Goal: Information Seeking & Learning: Understand process/instructions

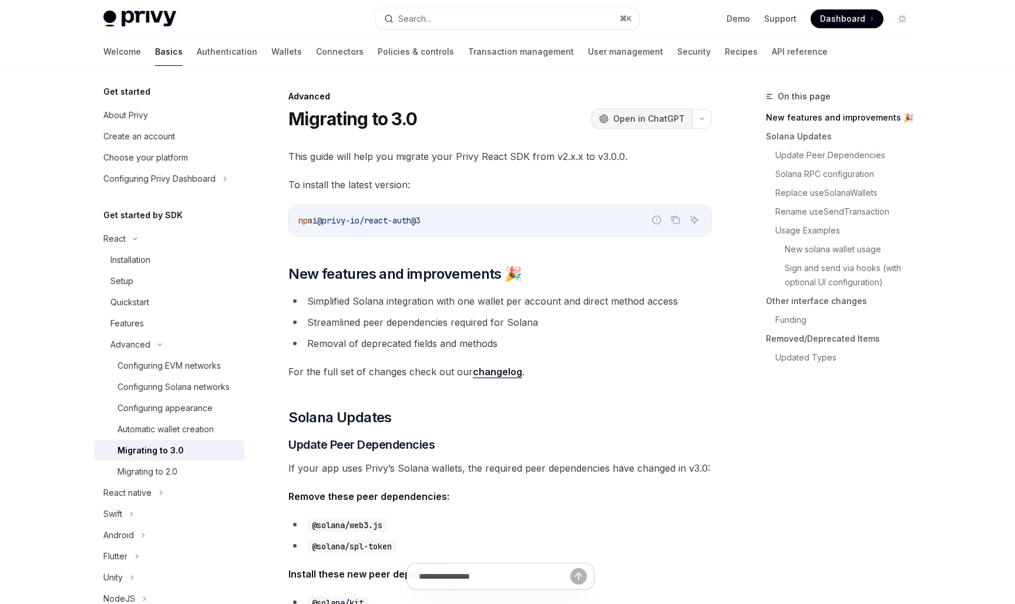
click at [638, 124] on span "Open in ChatGPT" at bounding box center [650, 119] width 72 height 12
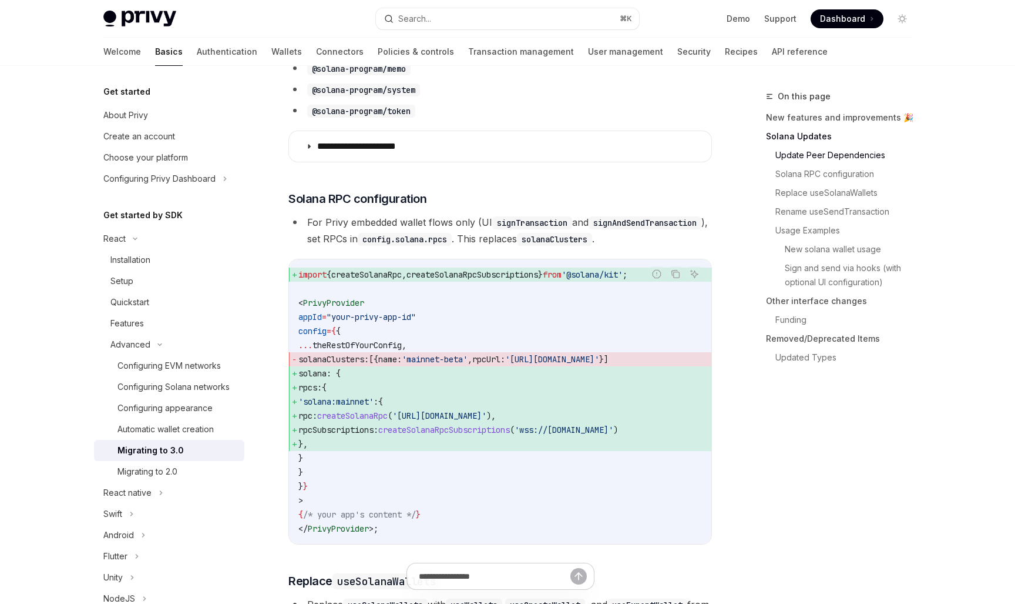
scroll to position [561, 0]
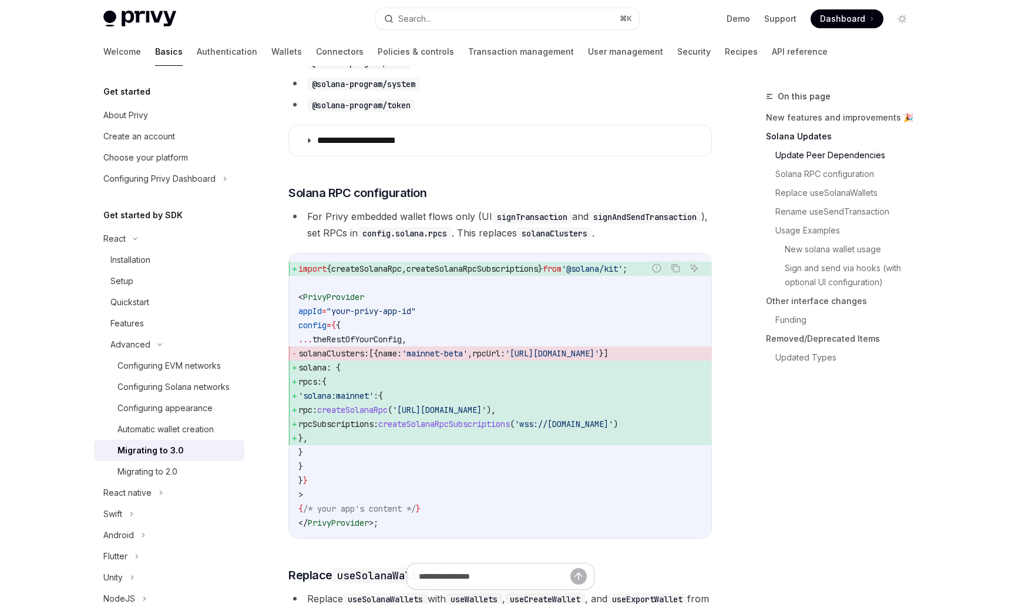
click at [427, 215] on li "For Privy embedded wallet flows only (UI signTransaction and signAndSendTransac…" at bounding box center [501, 224] width 424 height 33
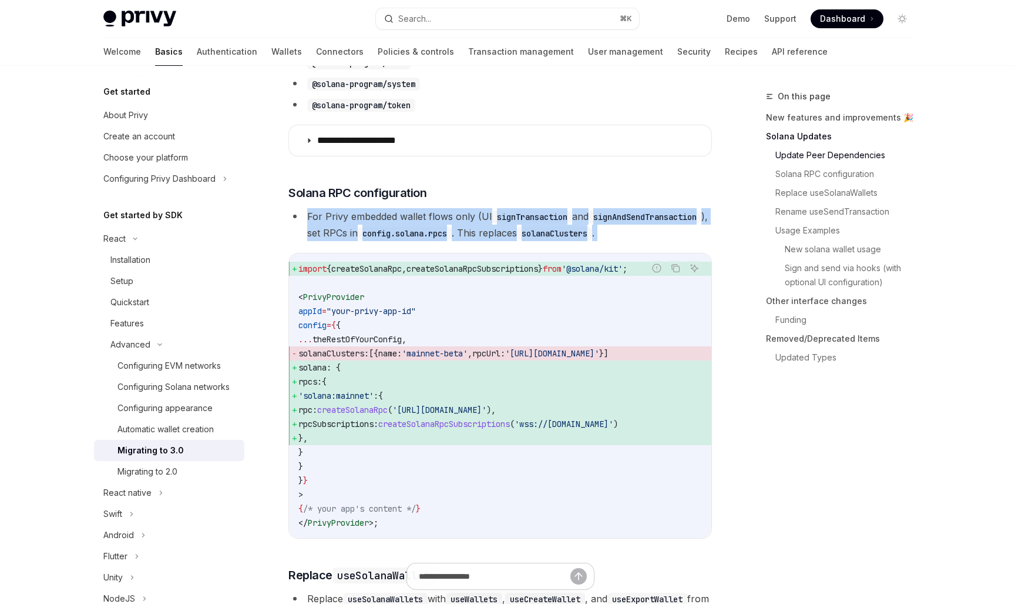
click at [427, 215] on li "For Privy embedded wallet flows only (UI signTransaction and signAndSendTransac…" at bounding box center [501, 224] width 424 height 33
click at [460, 224] on li "For Privy embedded wallet flows only (UI signTransaction and signAndSendTransac…" at bounding box center [501, 224] width 424 height 33
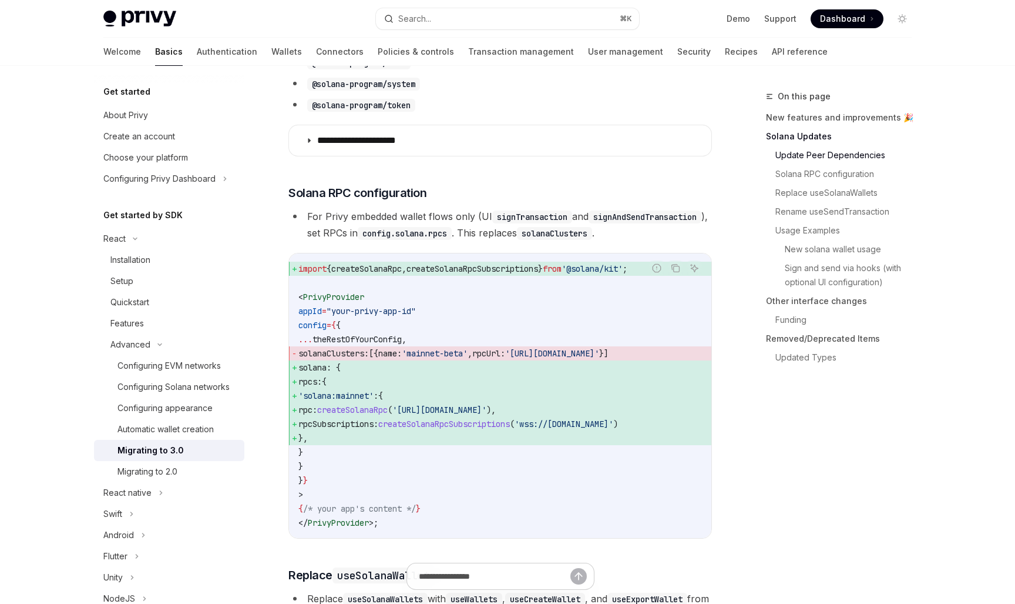
click at [454, 216] on li "For Privy embedded wallet flows only (UI signTransaction and signAndSendTransac…" at bounding box center [501, 224] width 424 height 33
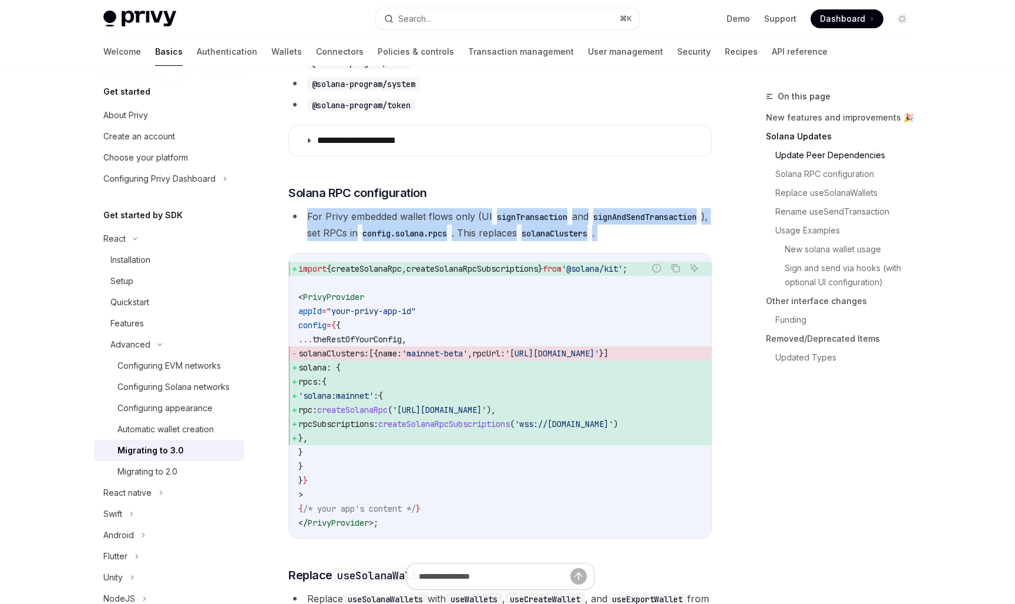
click at [454, 216] on li "For Privy embedded wallet flows only (UI signTransaction and signAndSendTransac…" at bounding box center [501, 224] width 424 height 33
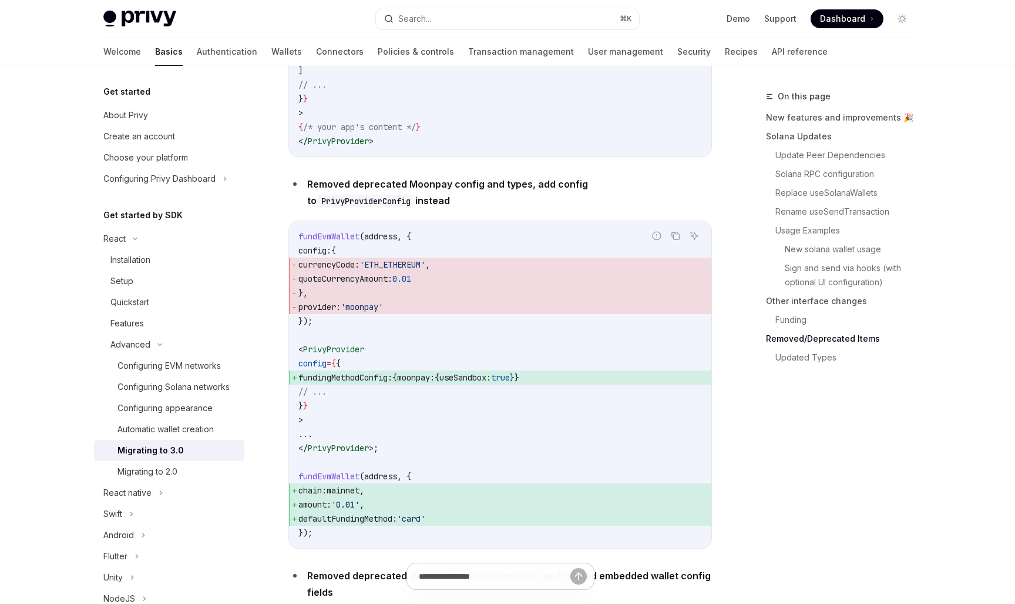
scroll to position [4165, 0]
click at [468, 205] on strong "Removed deprecated Moonpay config and types, add config to PrivyProviderConfig …" at bounding box center [447, 191] width 281 height 28
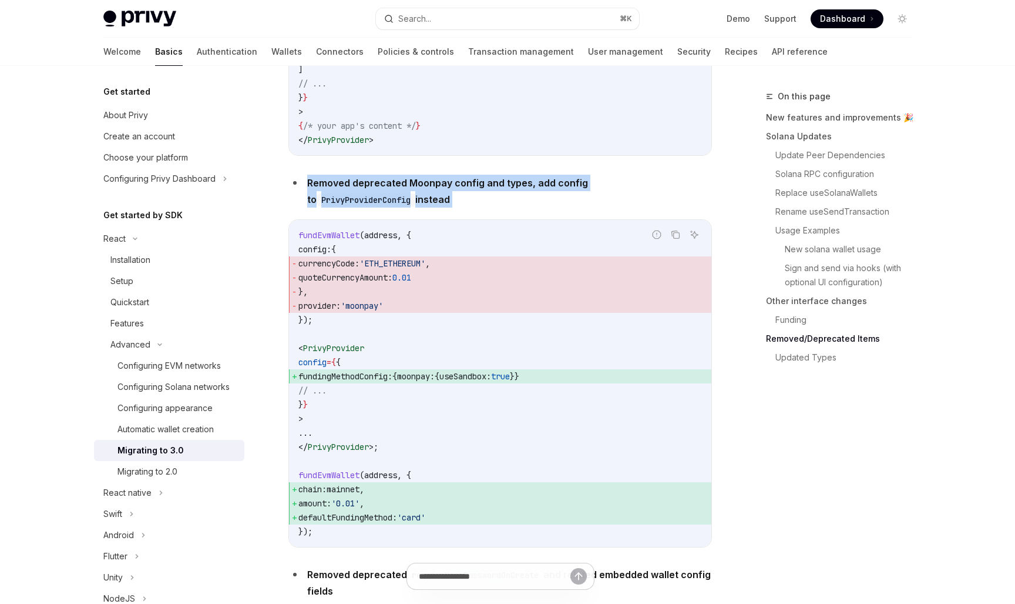
click at [468, 205] on strong "Removed deprecated Moonpay config and types, add config to PrivyProviderConfig …" at bounding box center [447, 191] width 281 height 28
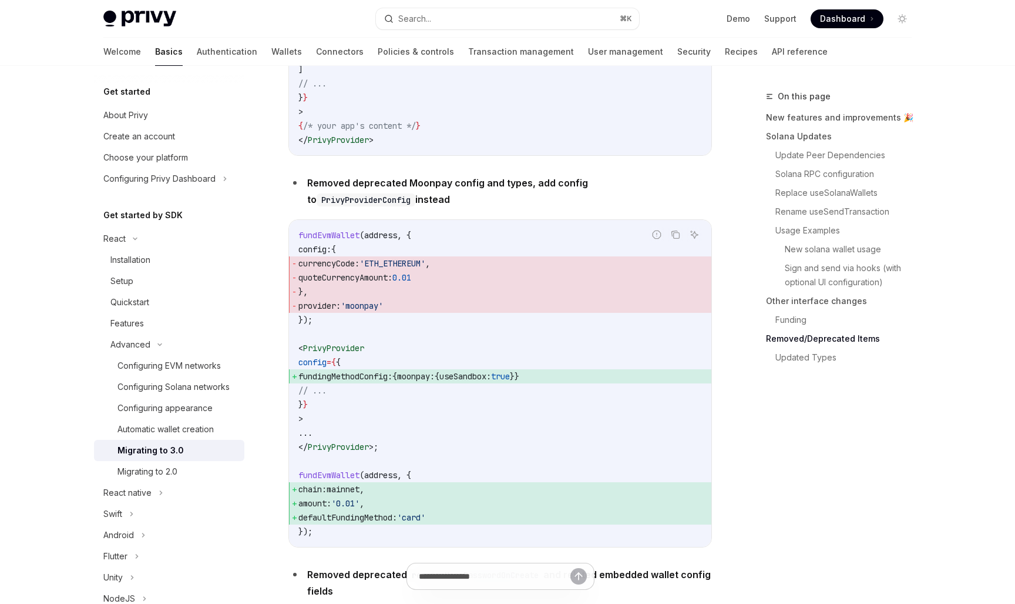
click at [452, 205] on strong "Removed deprecated Moonpay config and types, add config to PrivyProviderConfig …" at bounding box center [447, 191] width 281 height 28
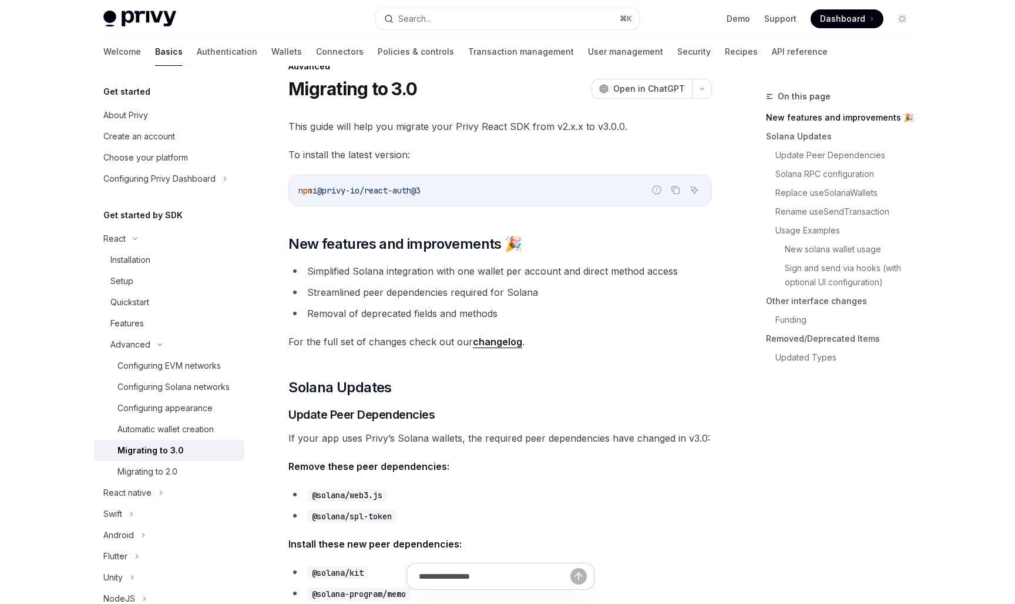
scroll to position [0, 0]
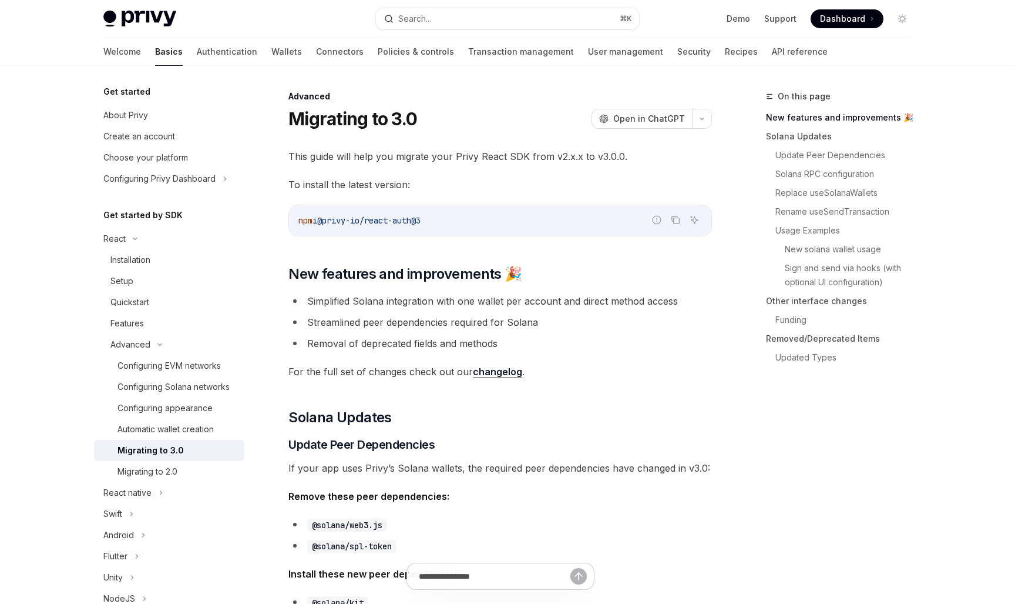
click at [494, 374] on link "changelog" at bounding box center [497, 372] width 49 height 12
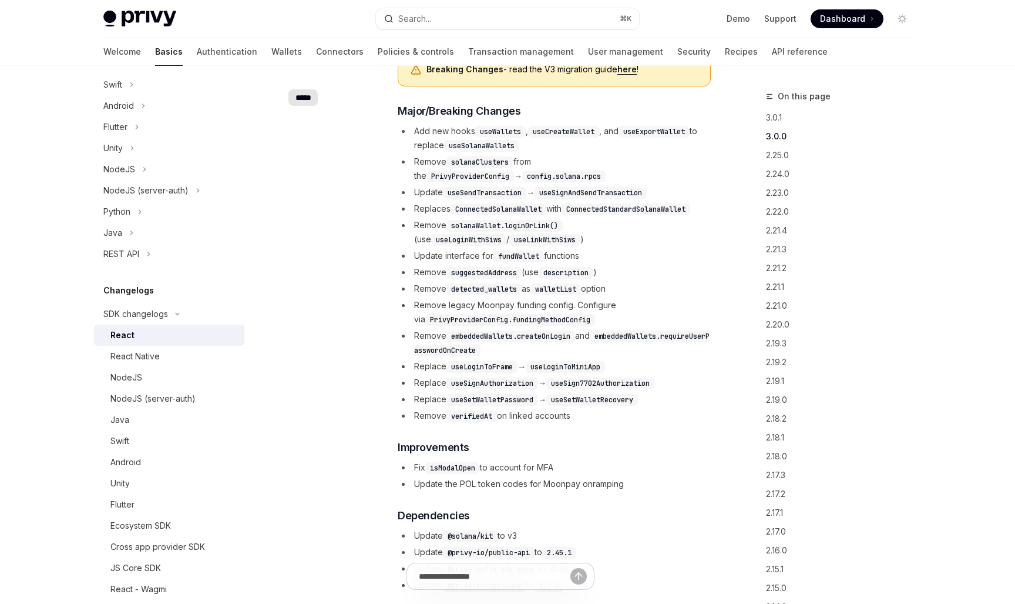
scroll to position [333, 1]
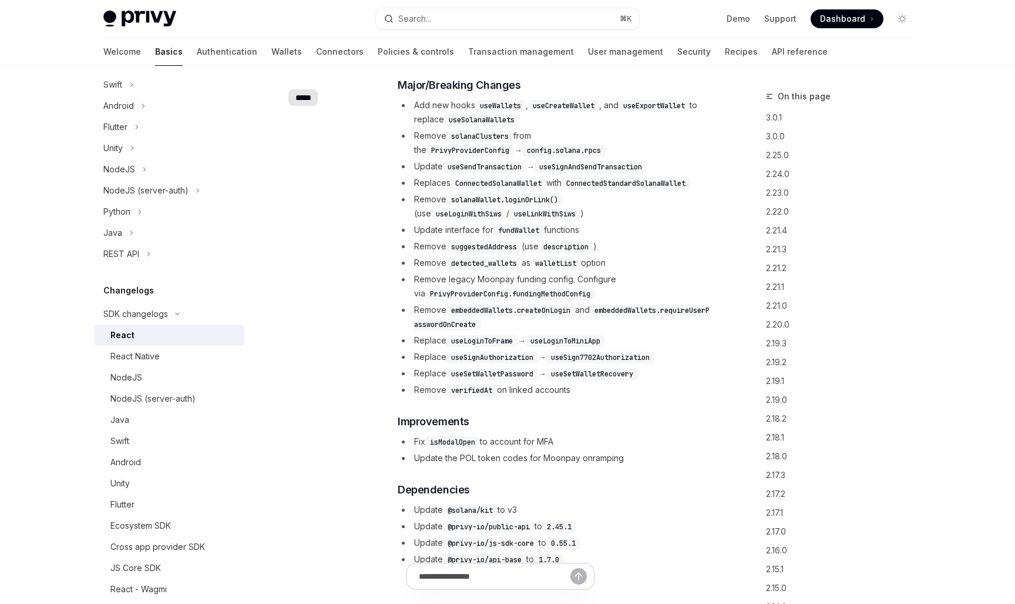
click at [370, 415] on div "​ ***** Breaking Changes - read the V3 migration guide here ! ​ Major/Breaking …" at bounding box center [501, 293] width 424 height 588
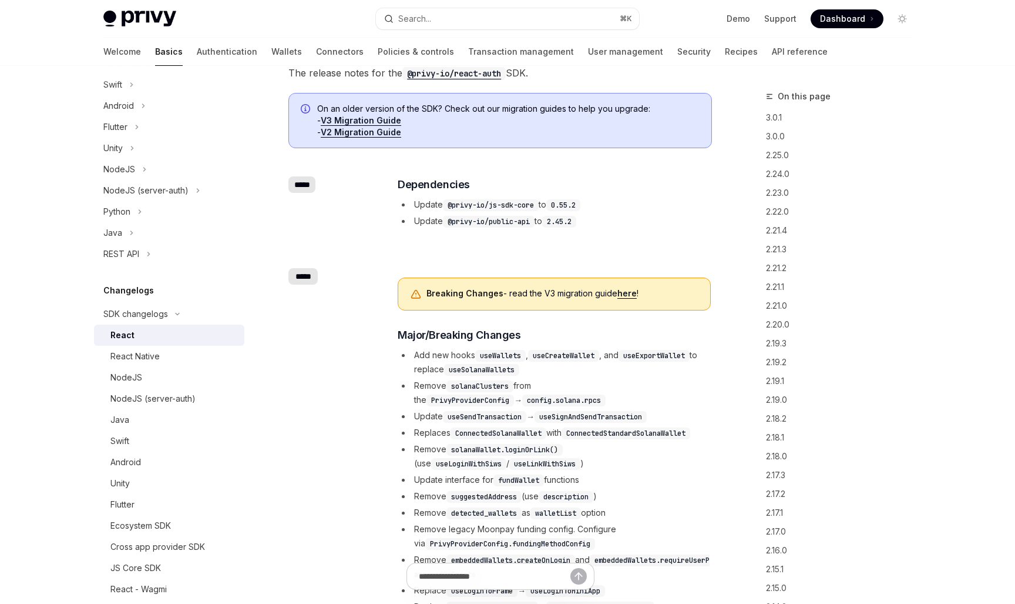
scroll to position [83, 0]
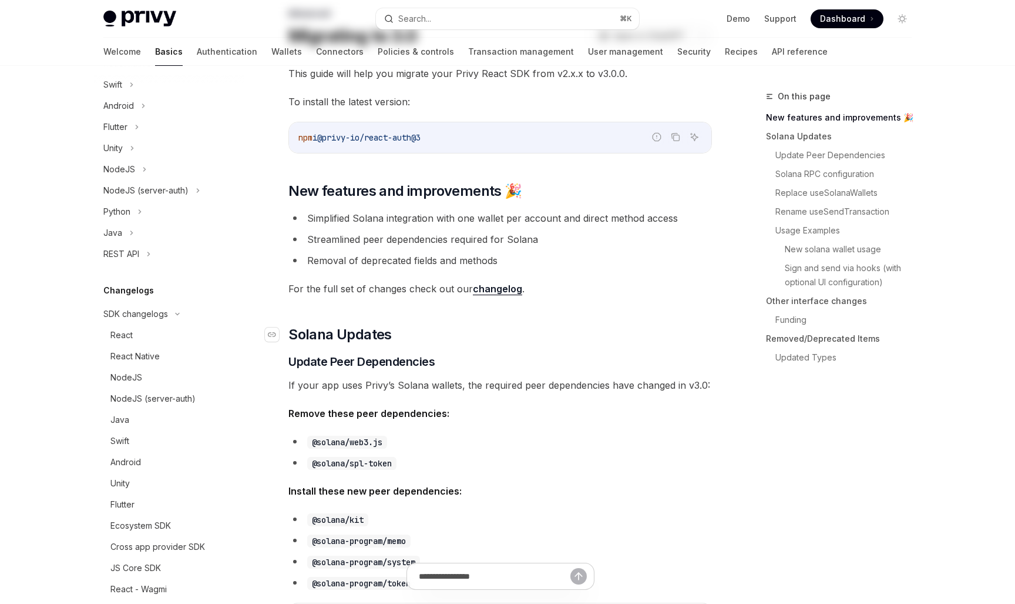
scroll to position [115, 0]
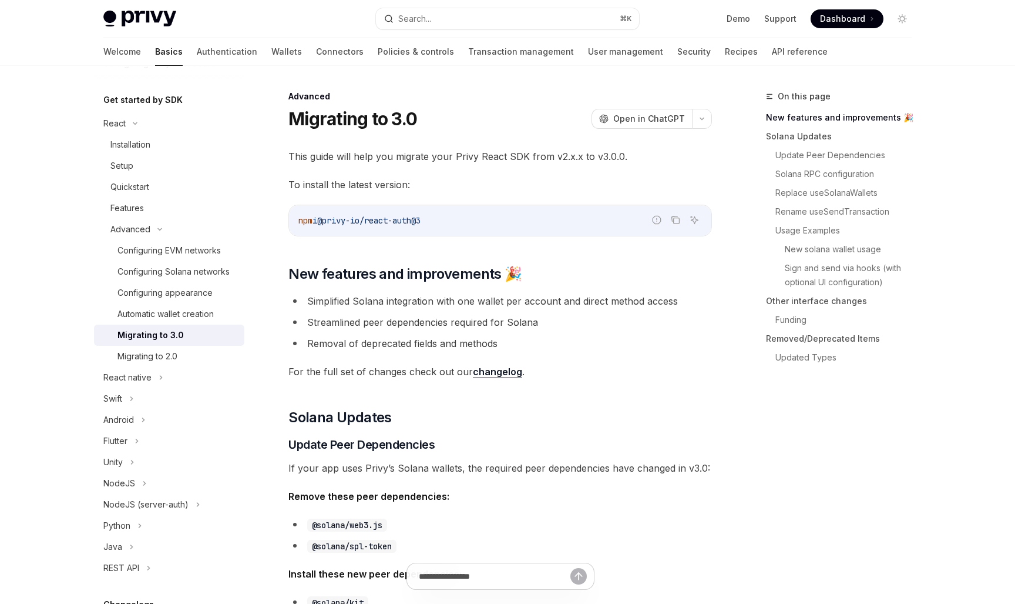
click at [490, 304] on li "Simplified Solana integration with one wallet per account and direct method acc…" at bounding box center [501, 301] width 424 height 16
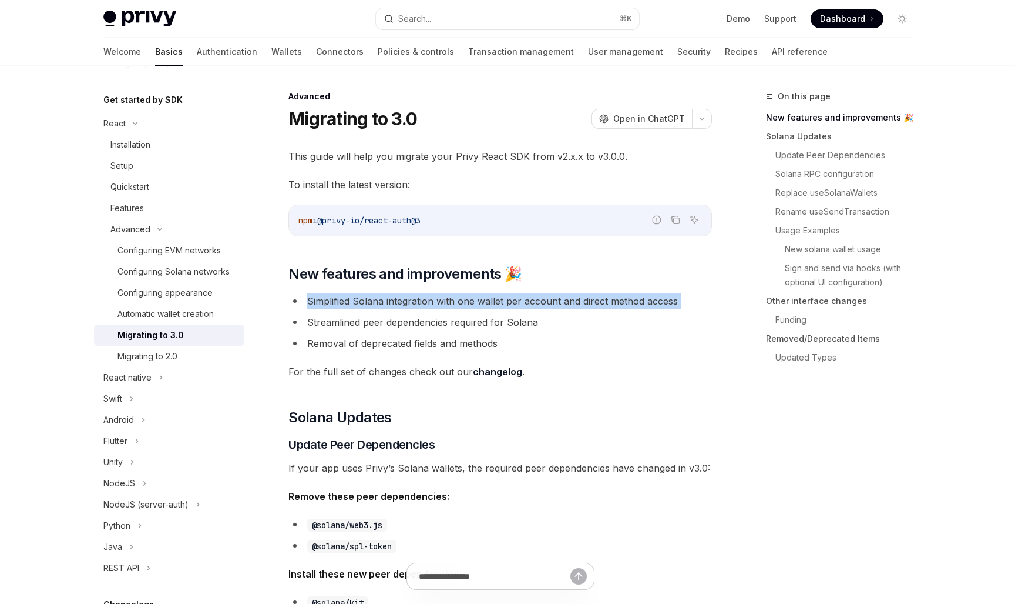
click at [490, 304] on li "Simplified Solana integration with one wallet per account and direct method acc…" at bounding box center [501, 301] width 424 height 16
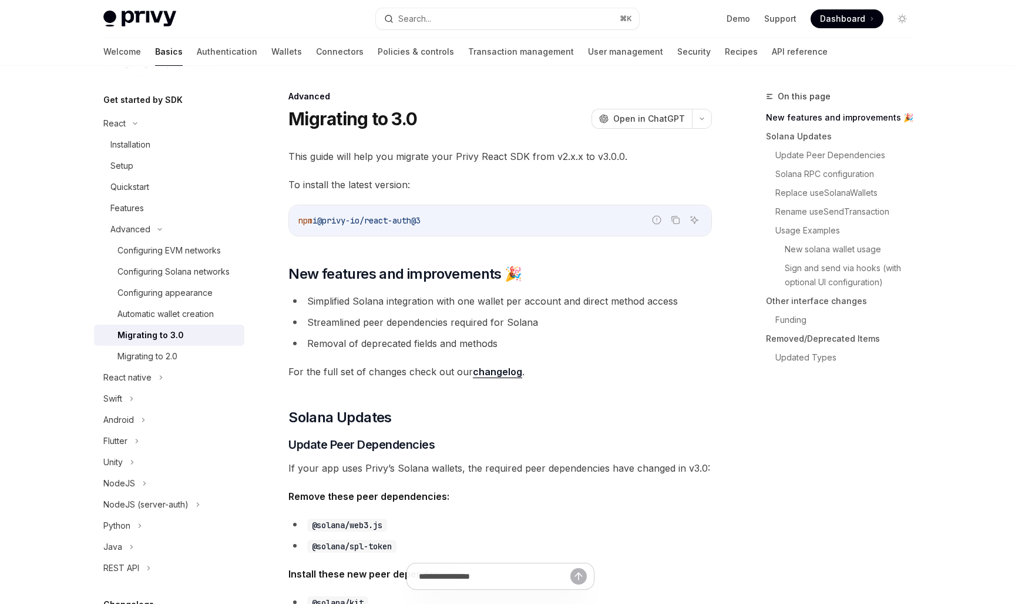
click at [430, 323] on li "Streamlined peer dependencies required for Solana" at bounding box center [501, 322] width 424 height 16
click at [413, 342] on li "Removal of deprecated fields and methods" at bounding box center [501, 343] width 424 height 16
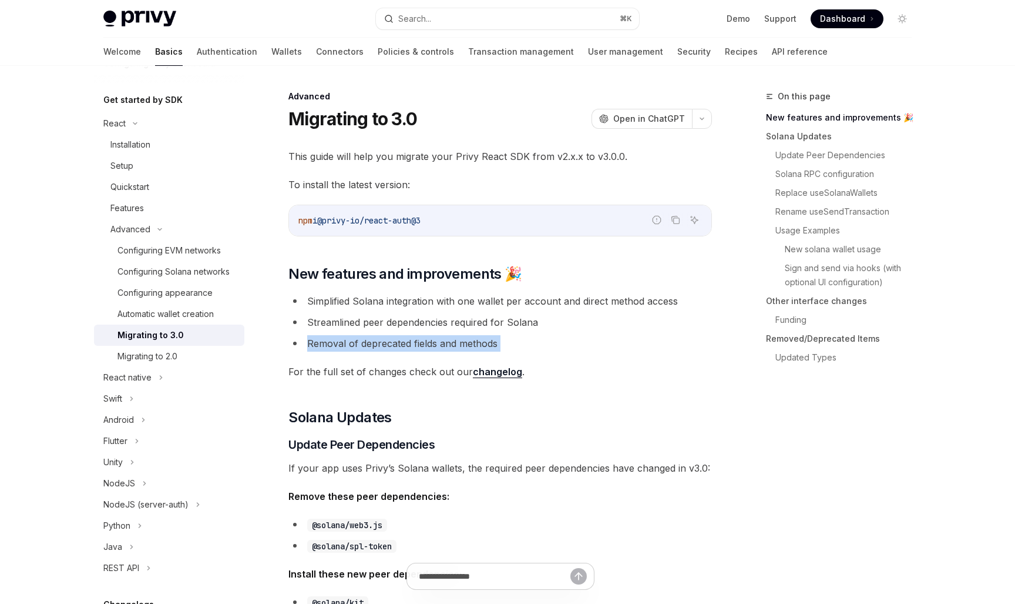
click at [413, 342] on li "Removal of deprecated fields and methods" at bounding box center [501, 343] width 424 height 16
click at [410, 370] on span "For the full set of changes check out our changelog ." at bounding box center [501, 371] width 424 height 16
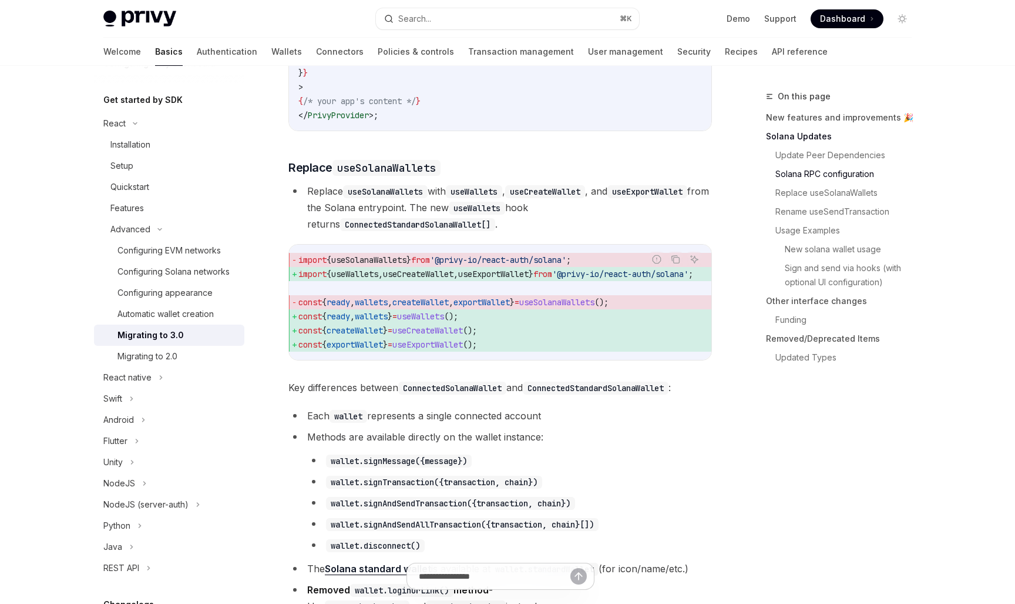
scroll to position [968, 0]
click at [448, 216] on li "Replace useSolanaWallets with useWallets , useCreateWallet , and useExportWalle…" at bounding box center [501, 206] width 424 height 49
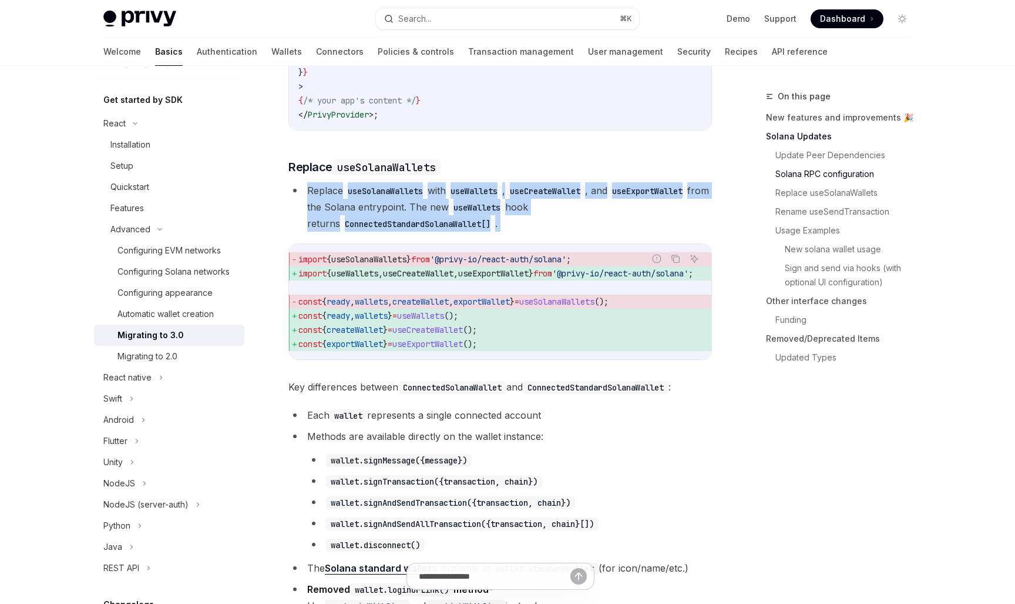
click at [448, 216] on li "Replace useSolanaWallets with useWallets , useCreateWallet , and useExportWalle…" at bounding box center [501, 206] width 424 height 49
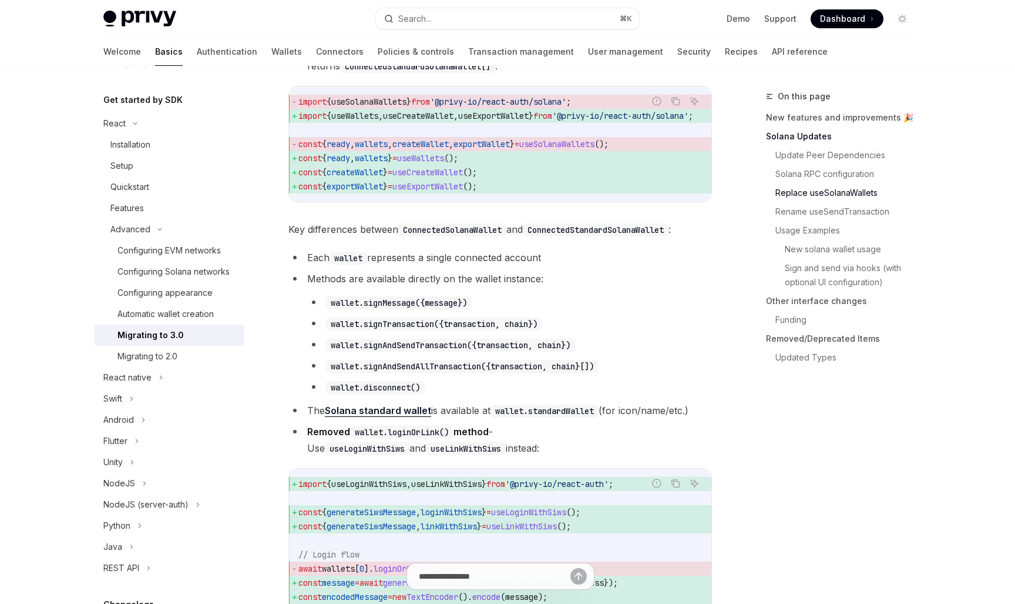
scroll to position [1137, 0]
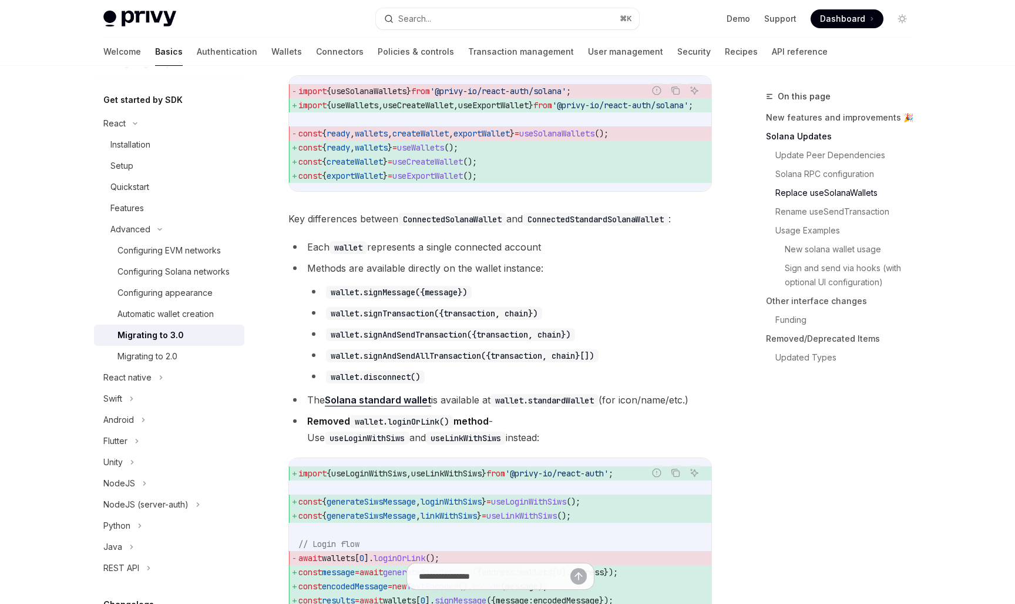
click at [449, 299] on li "Methods are available directly on the wallet instance: wallet.signMessage({mess…" at bounding box center [501, 322] width 424 height 125
click at [522, 300] on li "wallet.signMessage({message})" at bounding box center [509, 291] width 405 height 16
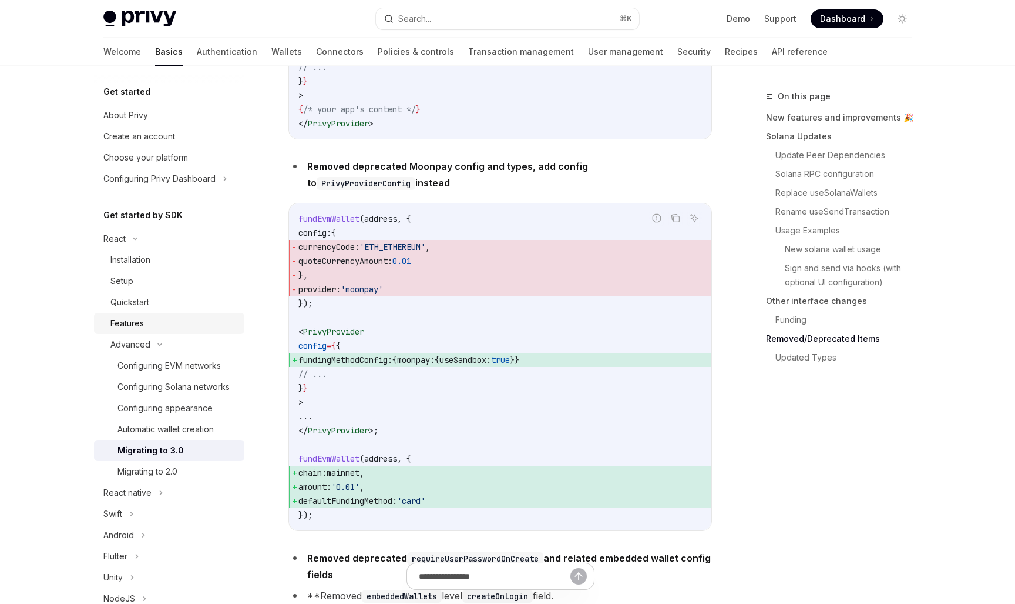
scroll to position [0, 0]
click at [139, 280] on div "Setup" at bounding box center [173, 281] width 127 height 14
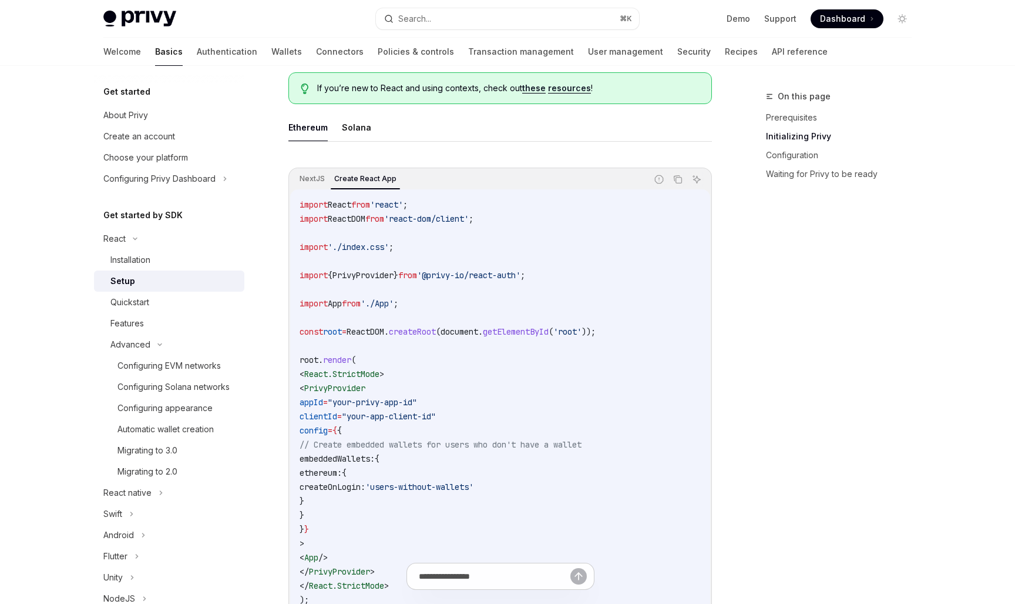
scroll to position [305, 0]
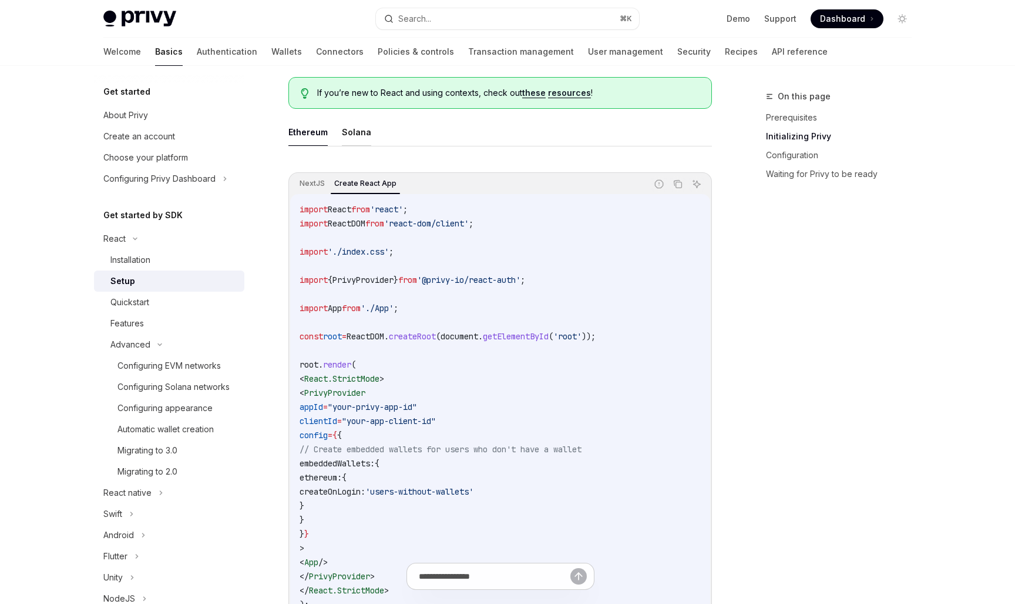
click at [358, 134] on button "Solana" at bounding box center [356, 132] width 29 height 28
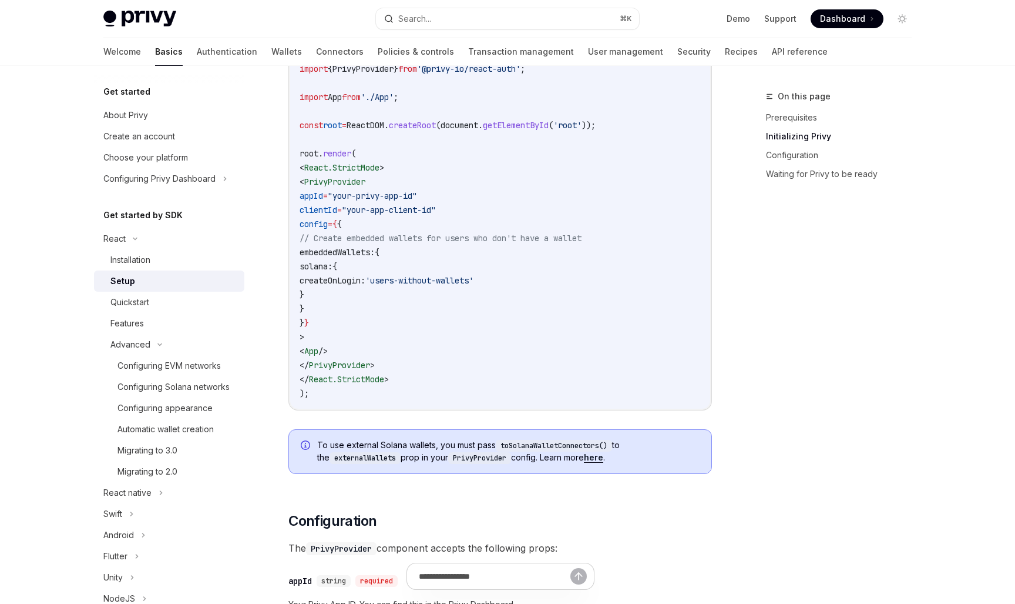
scroll to position [522, 0]
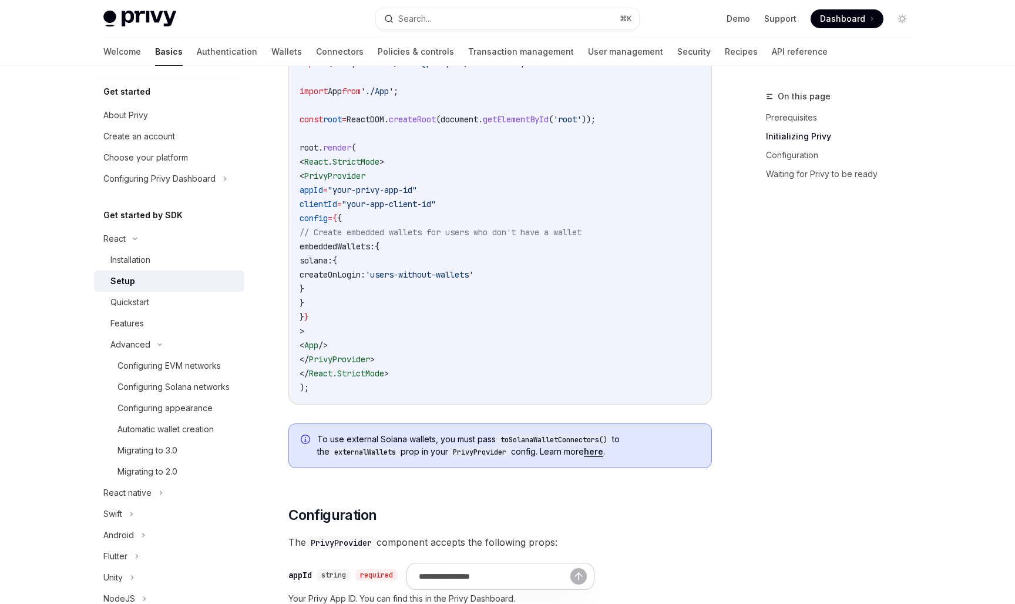
click at [474, 274] on span "'users-without-wallets'" at bounding box center [420, 274] width 108 height 11
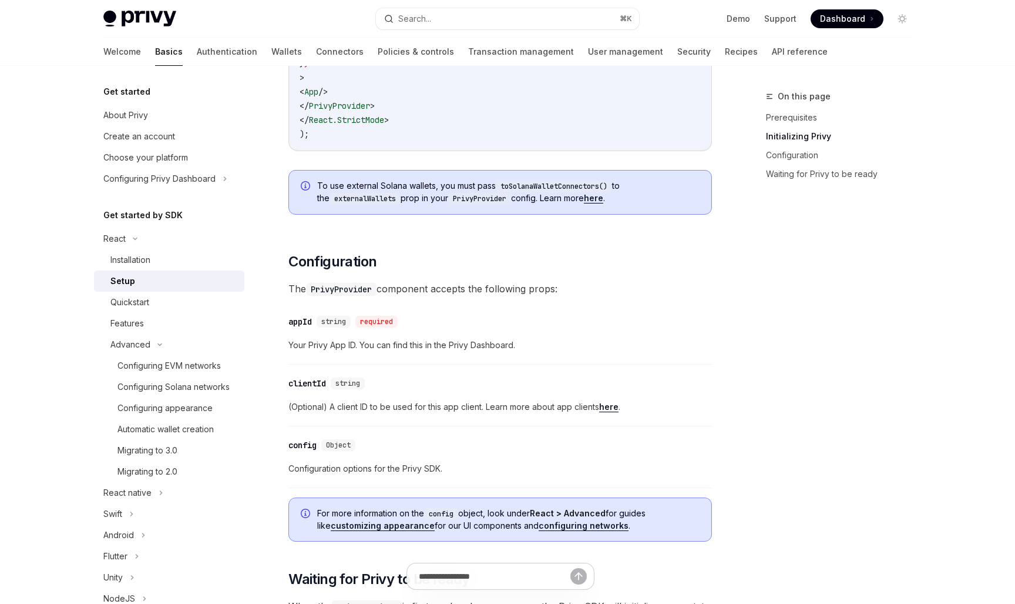
scroll to position [774, 0]
drag, startPoint x: 347, startPoint y: 183, endPoint x: 616, endPoint y: 187, distance: 269.2
click at [616, 187] on span "To use external Solana wallets, you must pass toSolanaWalletConnectors() to the…" at bounding box center [508, 193] width 383 height 25
drag, startPoint x: 407, startPoint y: 202, endPoint x: 562, endPoint y: 203, distance: 154.6
click at [562, 203] on span "To use external Solana wallets, you must pass toSolanaWalletConnectors() to the…" at bounding box center [508, 193] width 383 height 25
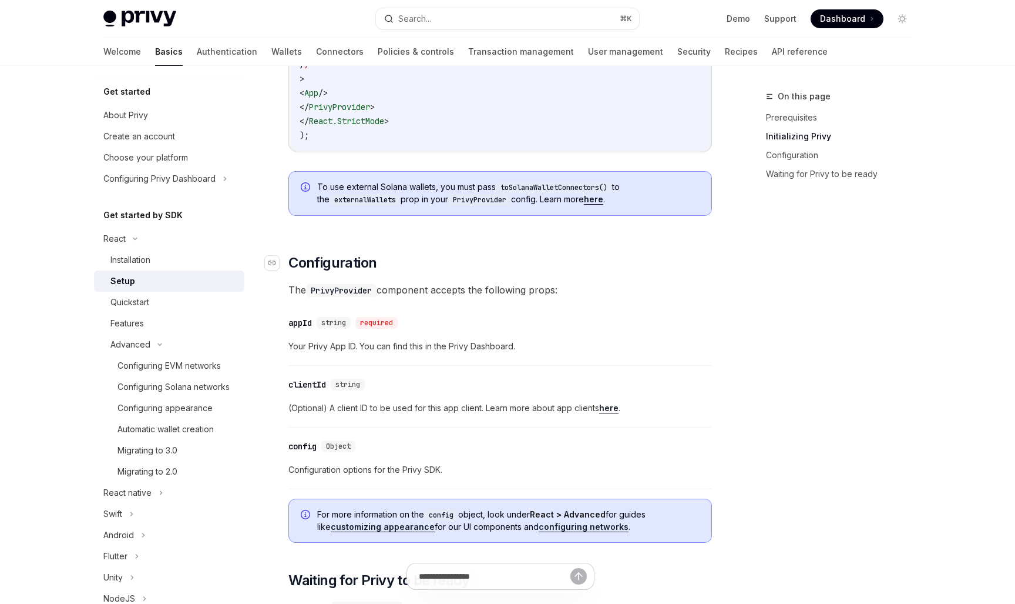
click at [559, 266] on h2 "​ Configuration" at bounding box center [501, 262] width 424 height 19
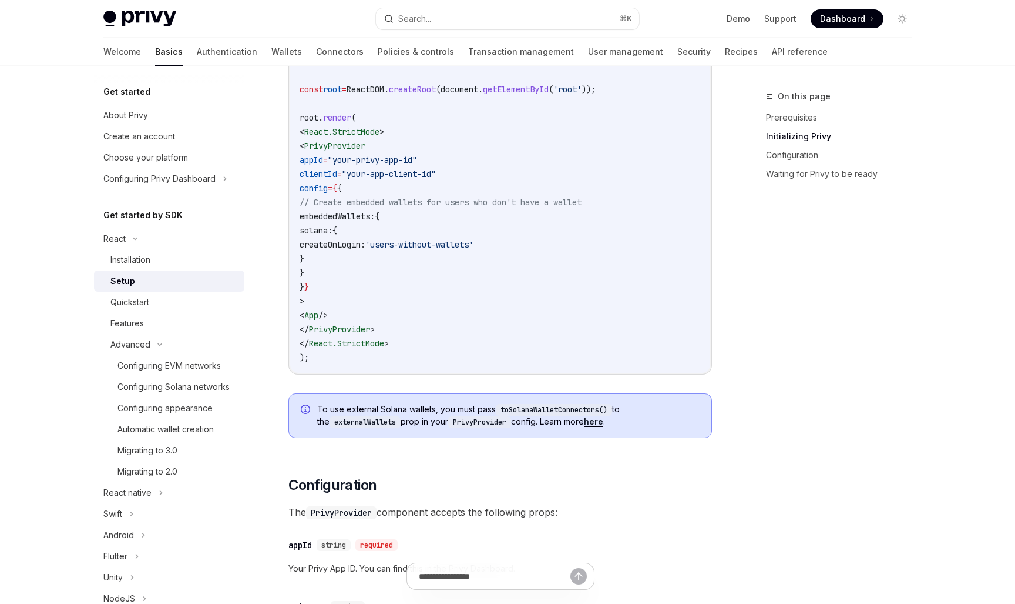
scroll to position [551, 0]
click at [172, 390] on div "Configuring Solana networks" at bounding box center [174, 387] width 112 height 14
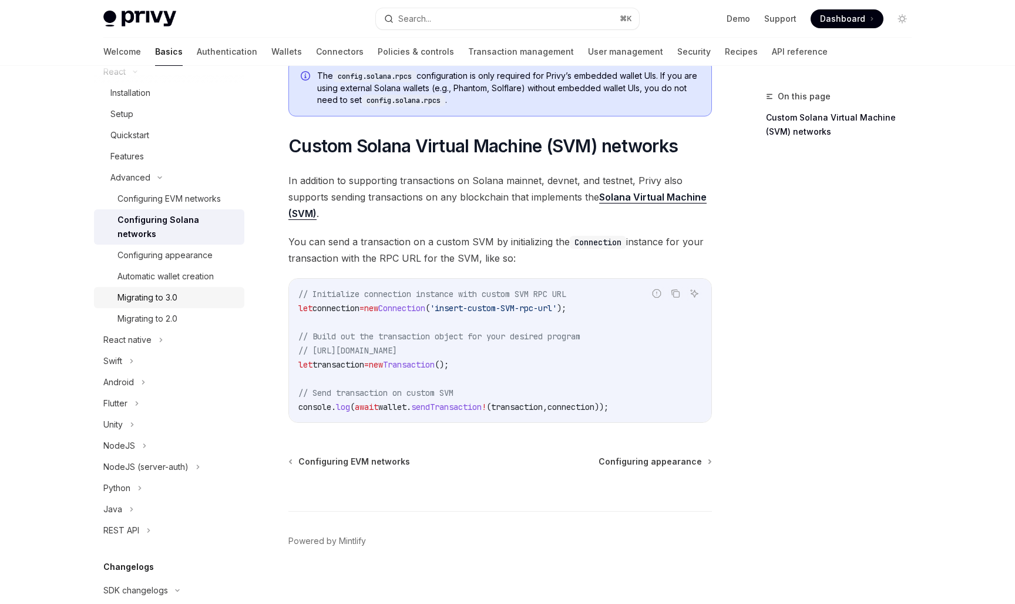
scroll to position [169, 0]
click at [201, 267] on div "Automatic wallet creation" at bounding box center [166, 274] width 96 height 14
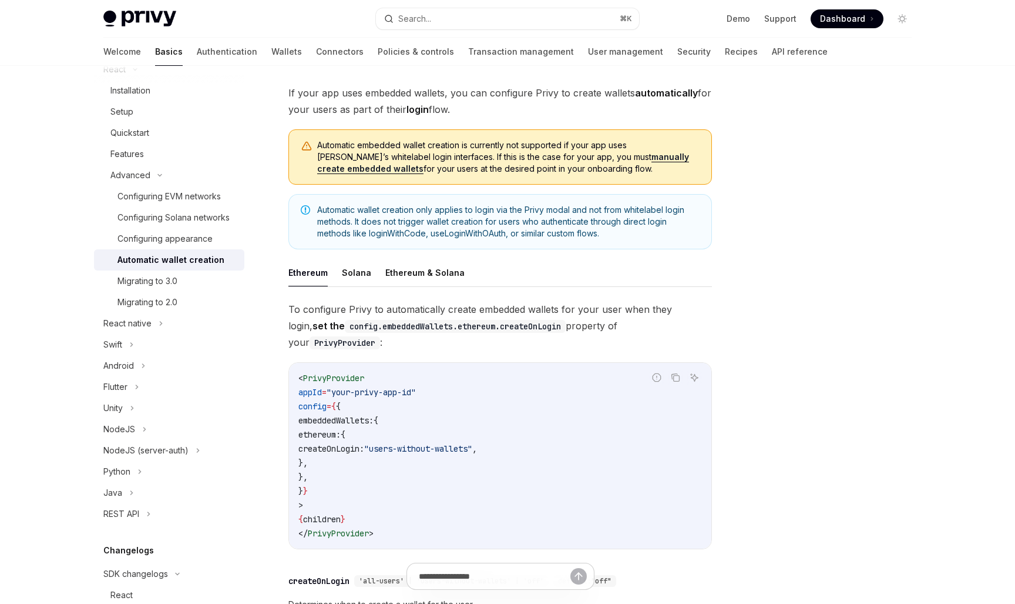
scroll to position [65, 0]
click at [356, 265] on button "Solana" at bounding box center [356, 271] width 29 height 28
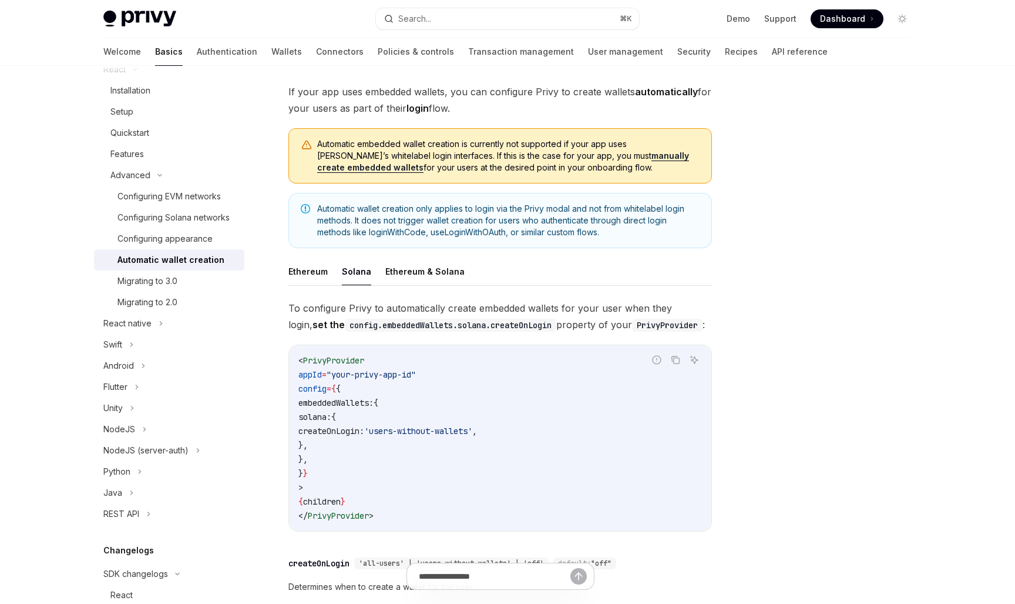
click at [423, 309] on span "To configure Privy to automatically create embedded wallets for your user when …" at bounding box center [501, 316] width 424 height 33
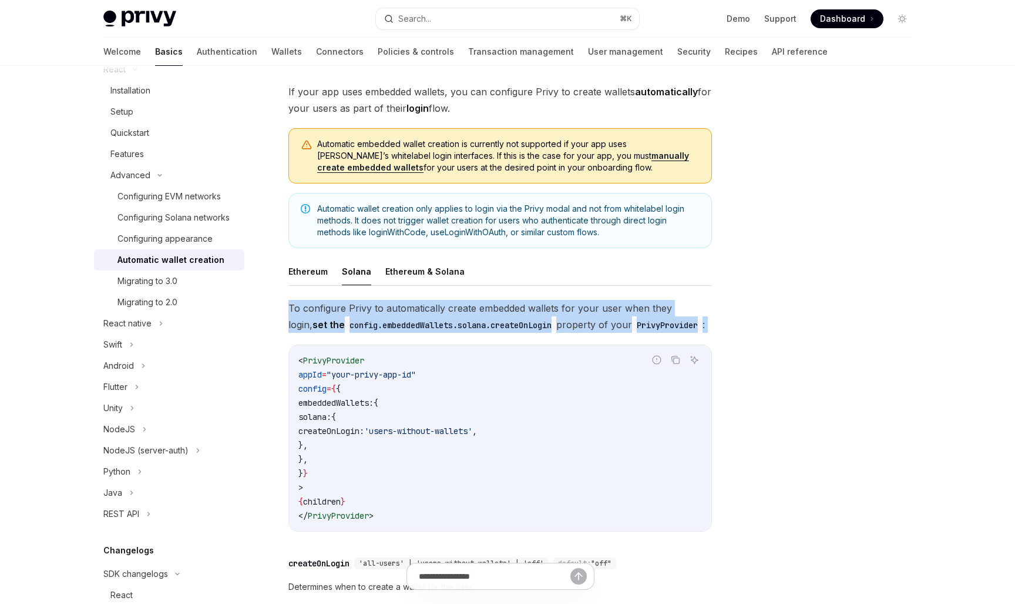
click at [933, 330] on div "Get started About Privy Create an account Choose your platform Configuring Priv…" at bounding box center [507, 430] width 865 height 859
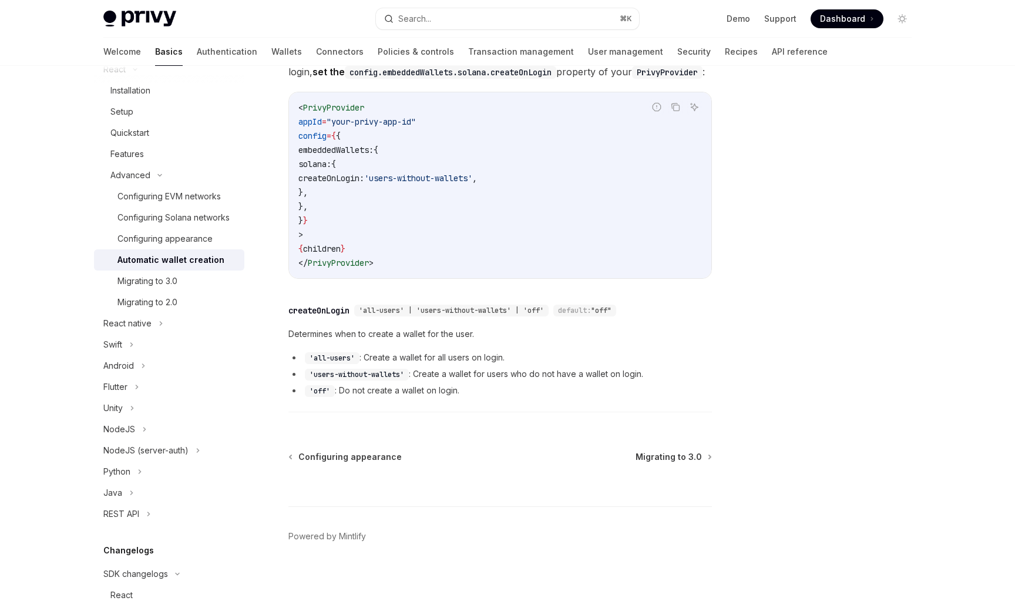
scroll to position [320, 0]
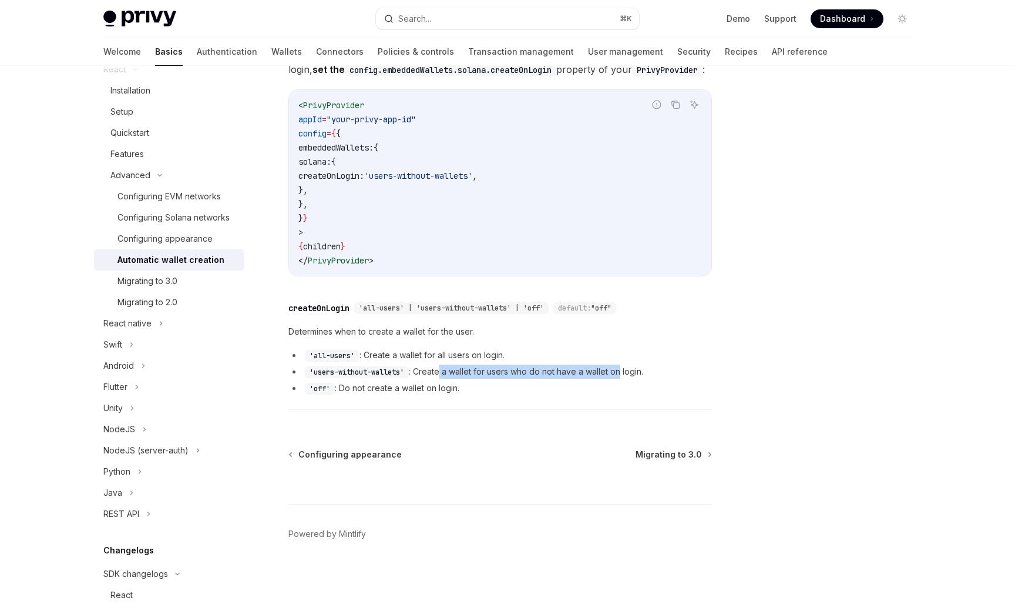
drag, startPoint x: 441, startPoint y: 370, endPoint x: 621, endPoint y: 377, distance: 179.3
click at [621, 377] on li "'users-without-wallets' : Create a wallet for users who do not have a wallet on…" at bounding box center [501, 371] width 424 height 14
drag, startPoint x: 387, startPoint y: 354, endPoint x: 492, endPoint y: 354, distance: 105.8
click at [492, 354] on li "'all-users' : Create a wallet for all users on login." at bounding box center [501, 355] width 424 height 14
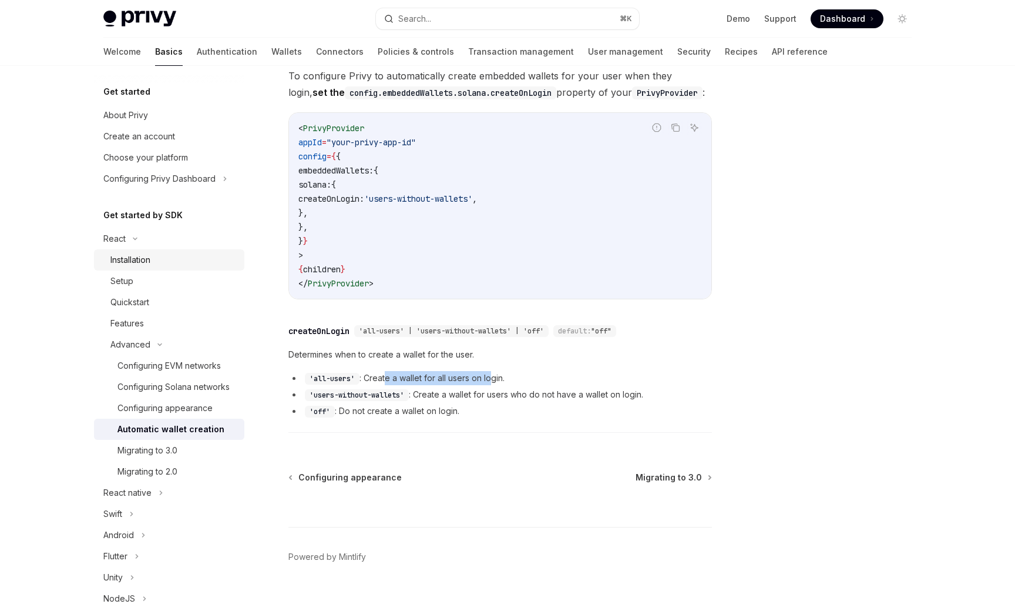
scroll to position [291, 0]
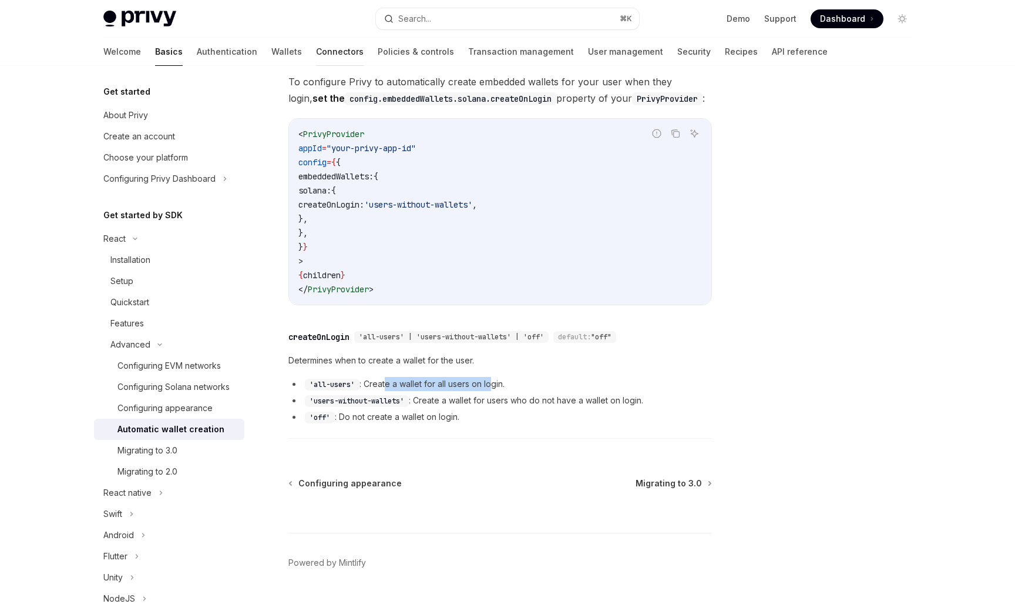
click at [316, 51] on link "Connectors" at bounding box center [340, 52] width 48 height 28
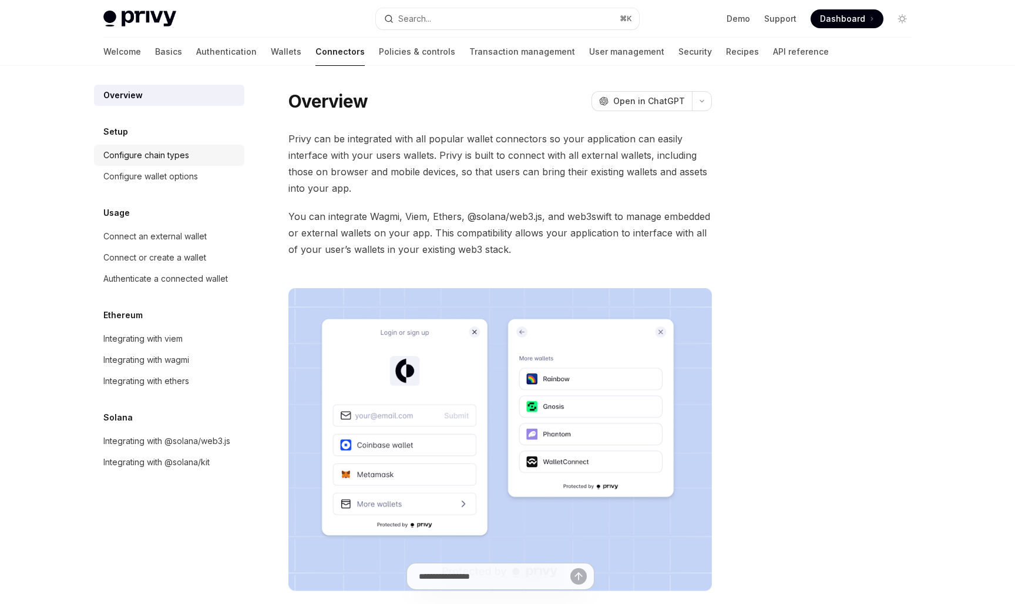
click at [170, 150] on div "Configure chain types" at bounding box center [146, 155] width 86 height 14
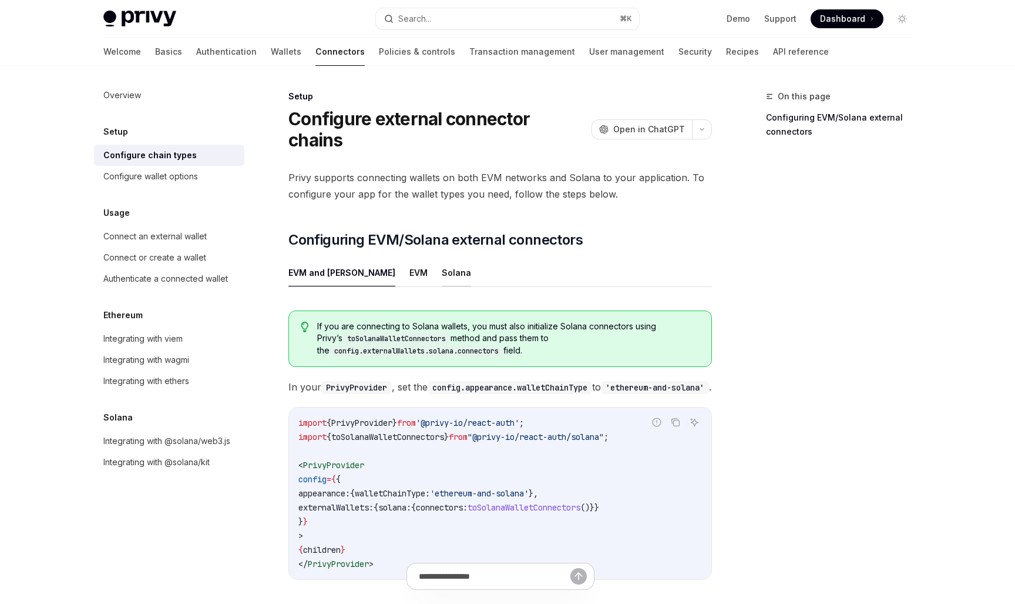
click at [442, 259] on button "Solana" at bounding box center [456, 273] width 29 height 28
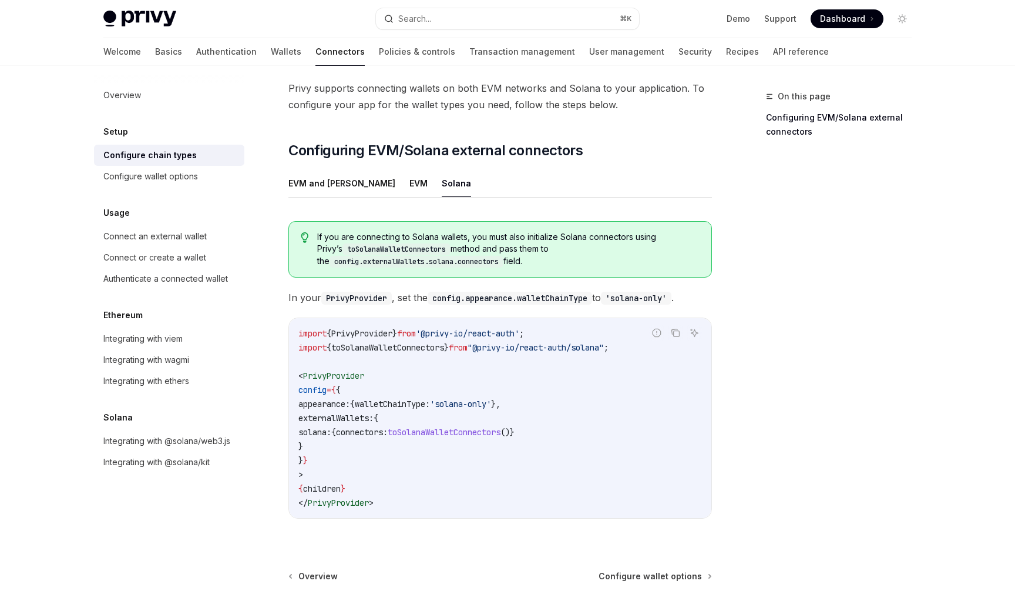
scroll to position [90, 0]
click at [430, 398] on span "walletChainType:" at bounding box center [392, 403] width 75 height 11
click at [388, 426] on span "connectors:" at bounding box center [362, 431] width 52 height 11
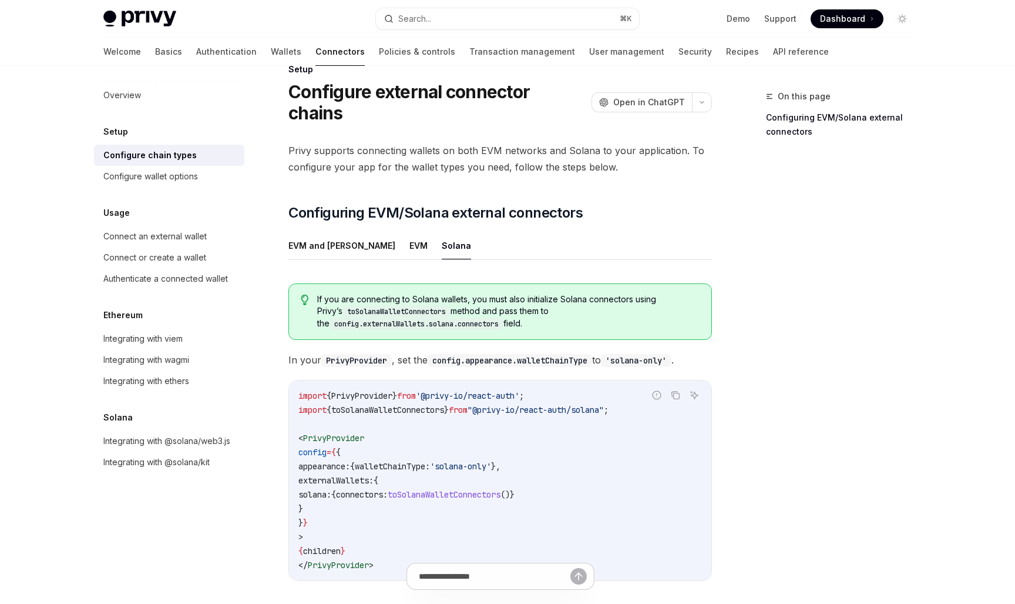
scroll to position [0, 0]
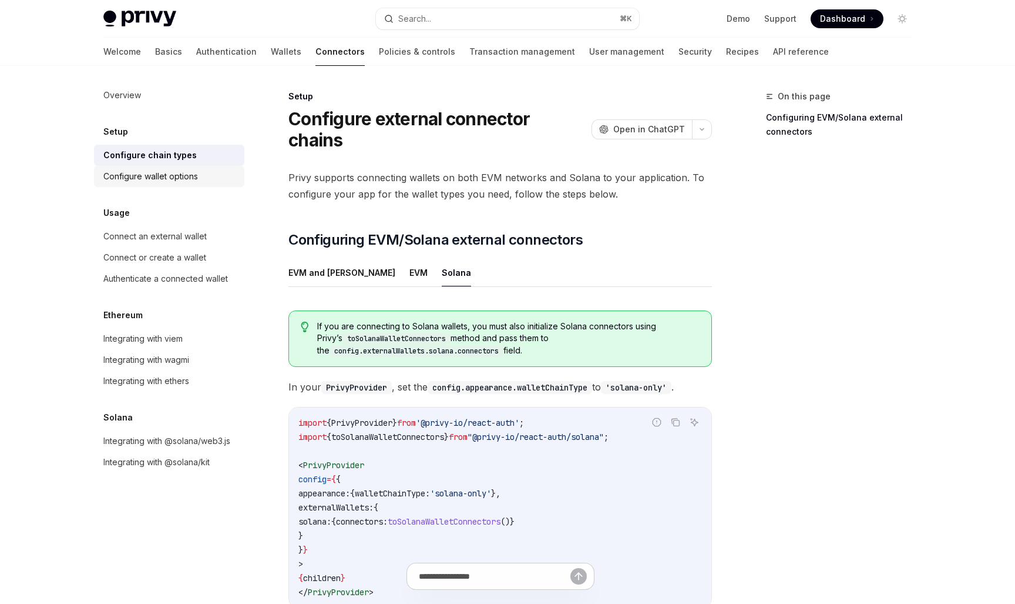
click at [187, 167] on link "Configure wallet options" at bounding box center [169, 176] width 150 height 21
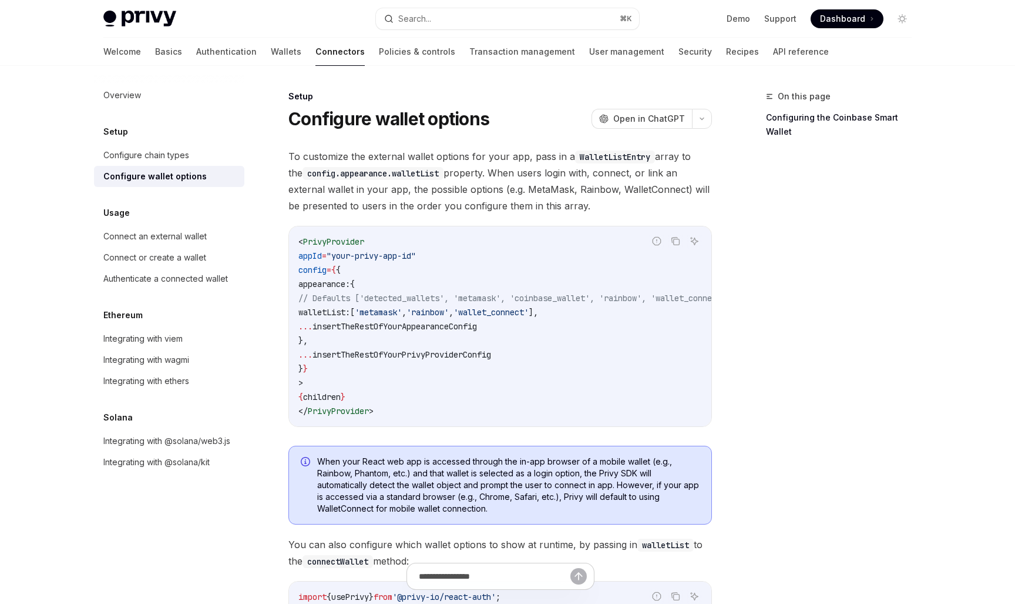
click at [449, 314] on span "'rainbow'" at bounding box center [428, 312] width 42 height 11
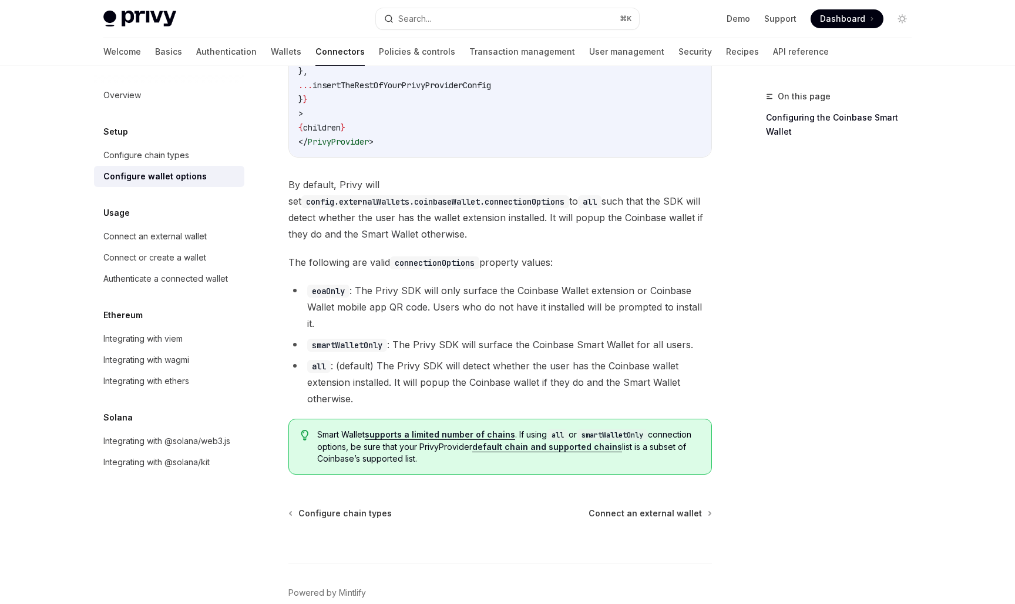
scroll to position [1625, 0]
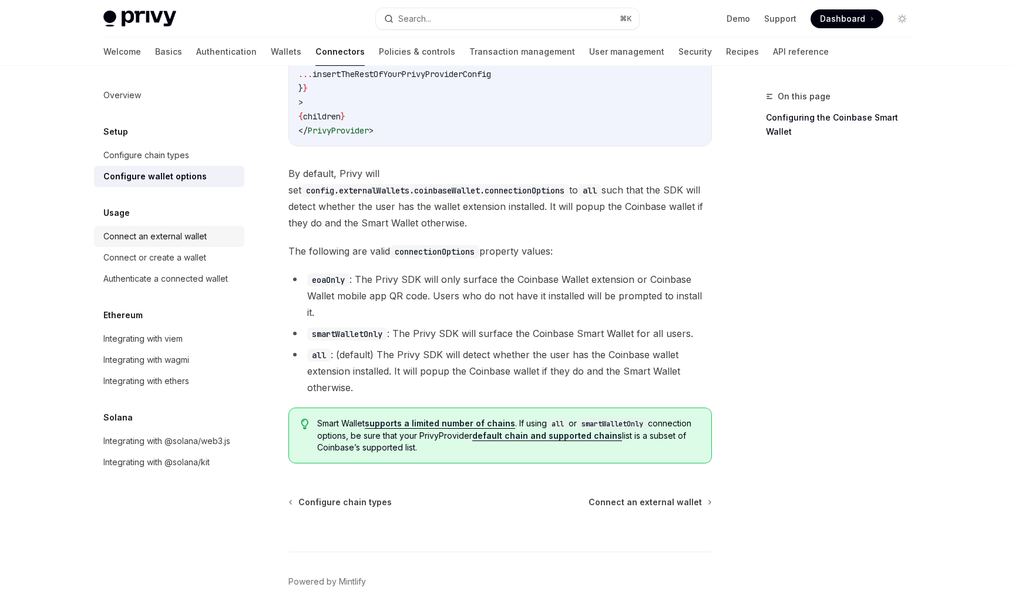
click at [185, 232] on div "Connect an external wallet" at bounding box center [154, 236] width 103 height 14
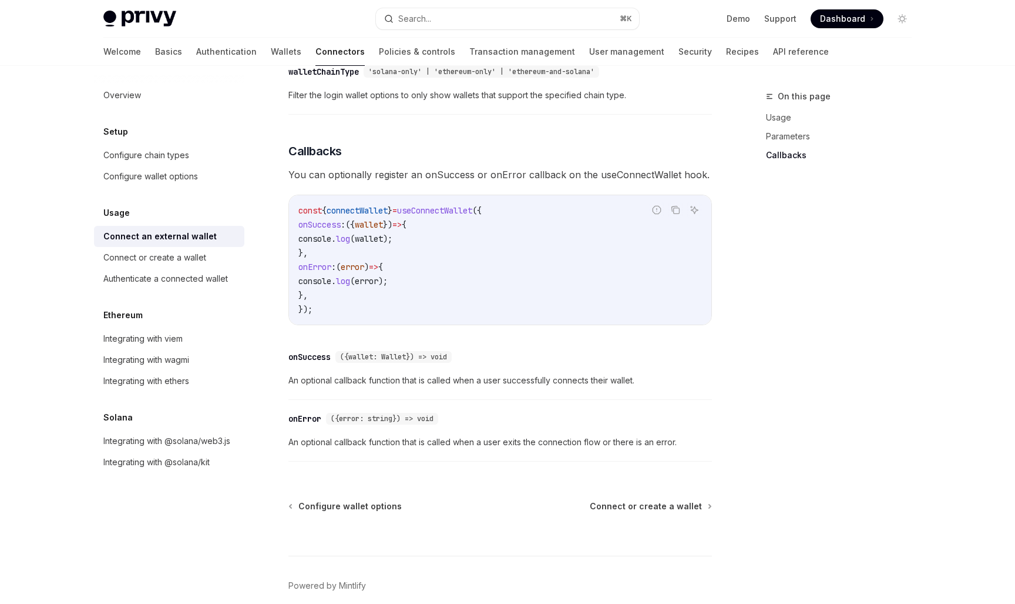
scroll to position [685, 0]
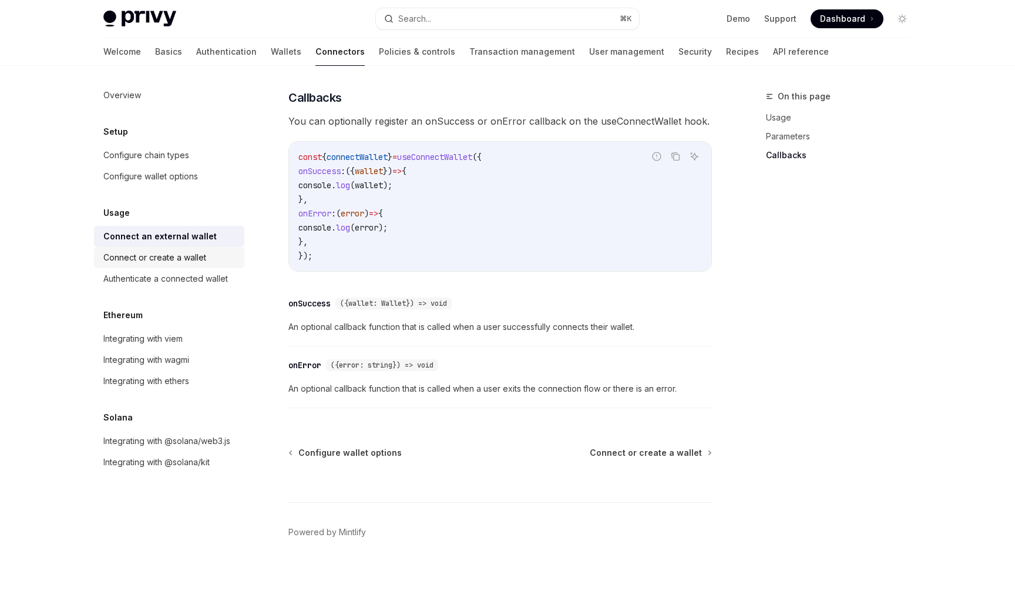
click at [163, 262] on div "Connect or create a wallet" at bounding box center [154, 257] width 103 height 14
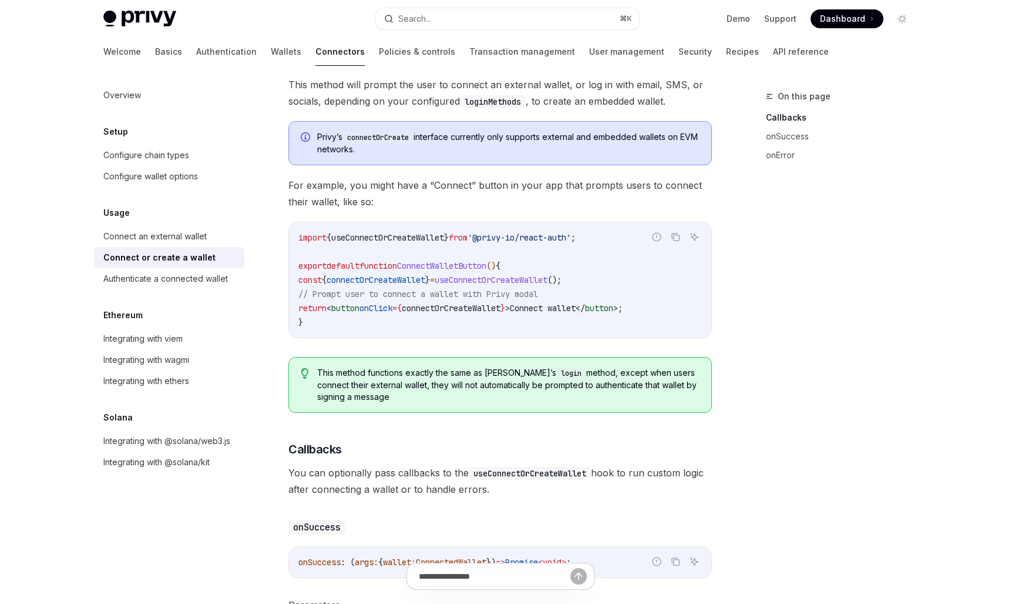
scroll to position [275, 0]
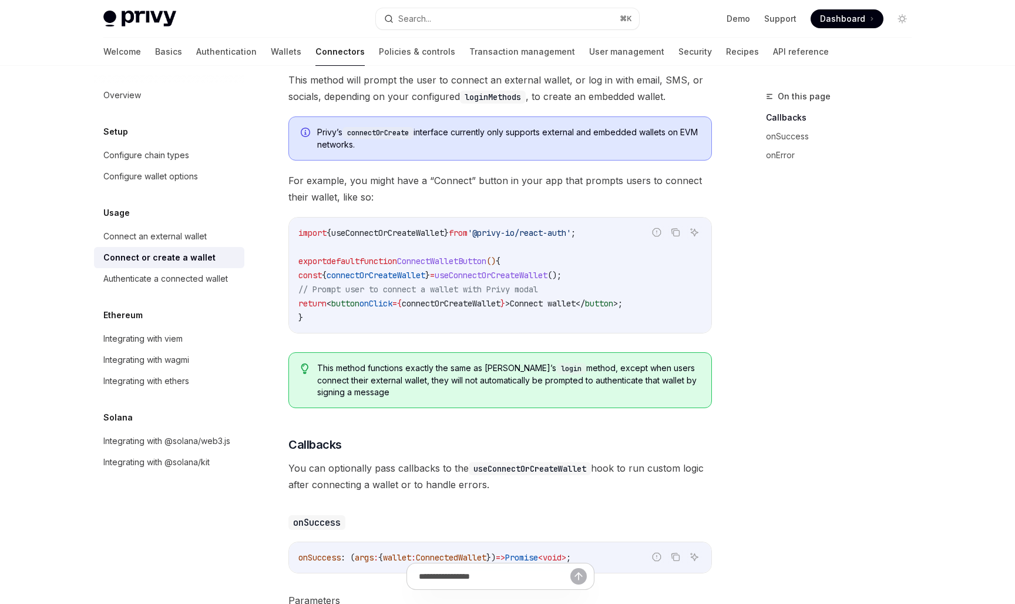
click at [474, 366] on span "This method functions exactly the same as [PERSON_NAME]’s login method, except …" at bounding box center [508, 380] width 383 height 36
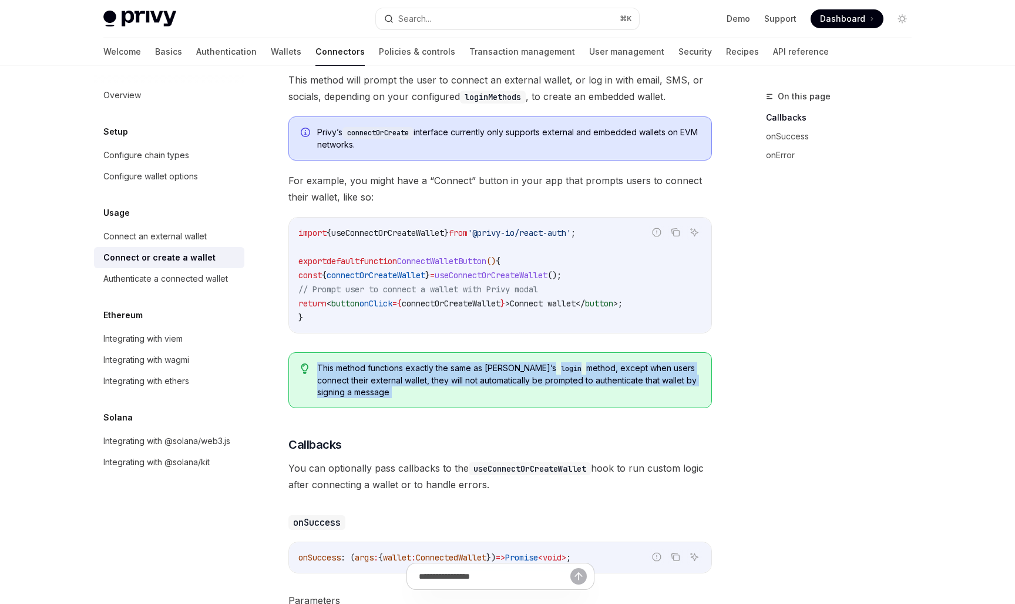
click at [468, 263] on span "ConnectWalletButton" at bounding box center [441, 261] width 89 height 11
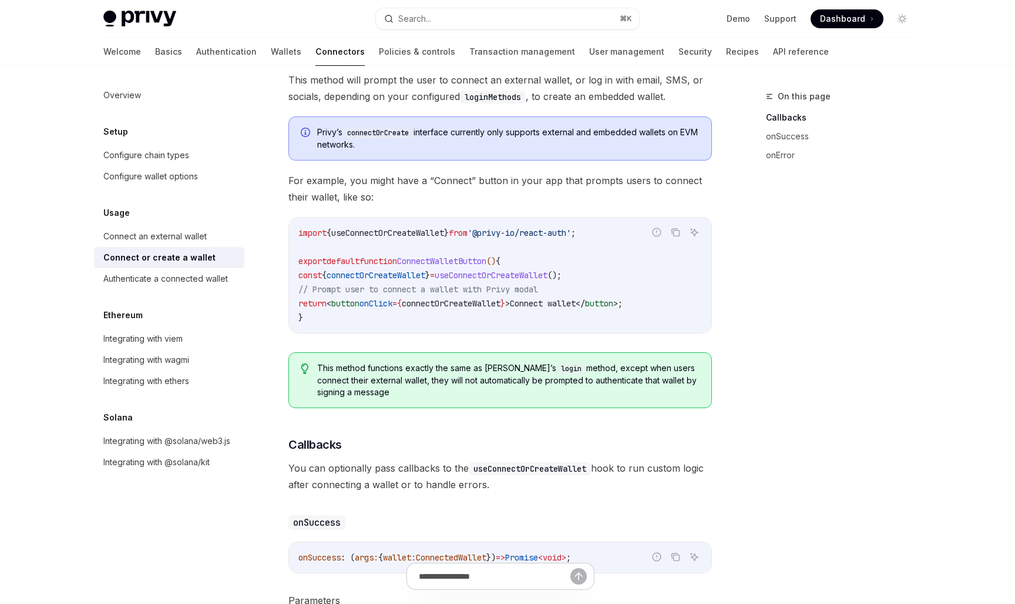
click at [468, 263] on span "ConnectWalletButton" at bounding box center [441, 261] width 89 height 11
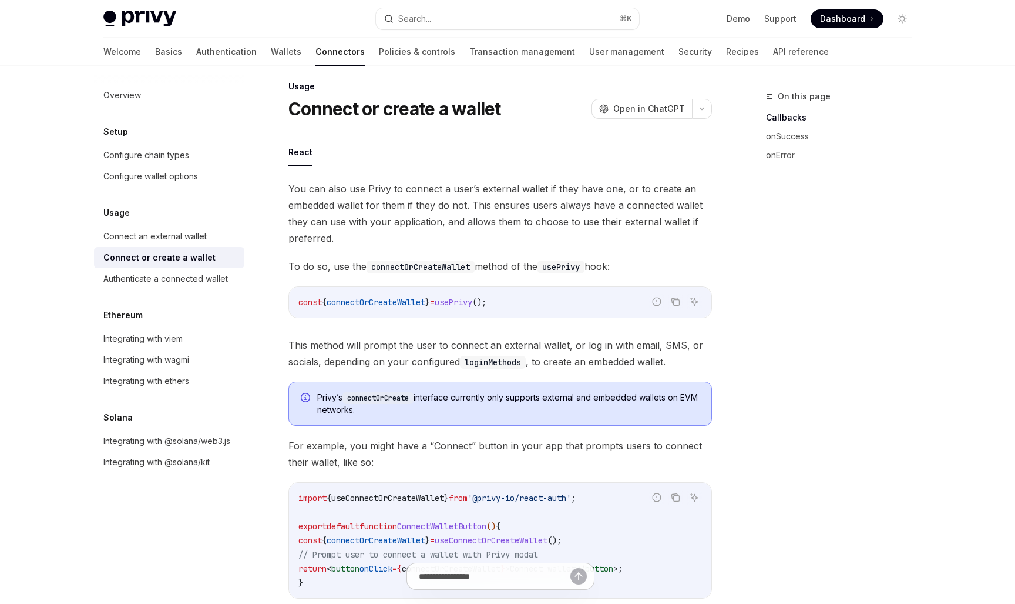
scroll to position [0, 0]
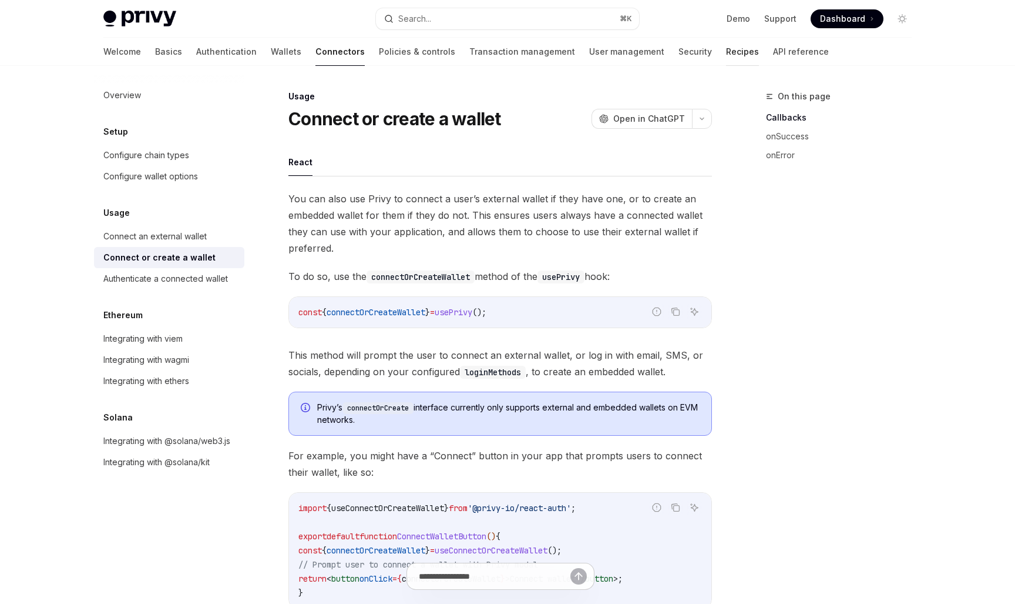
click at [726, 48] on link "Recipes" at bounding box center [742, 52] width 33 height 28
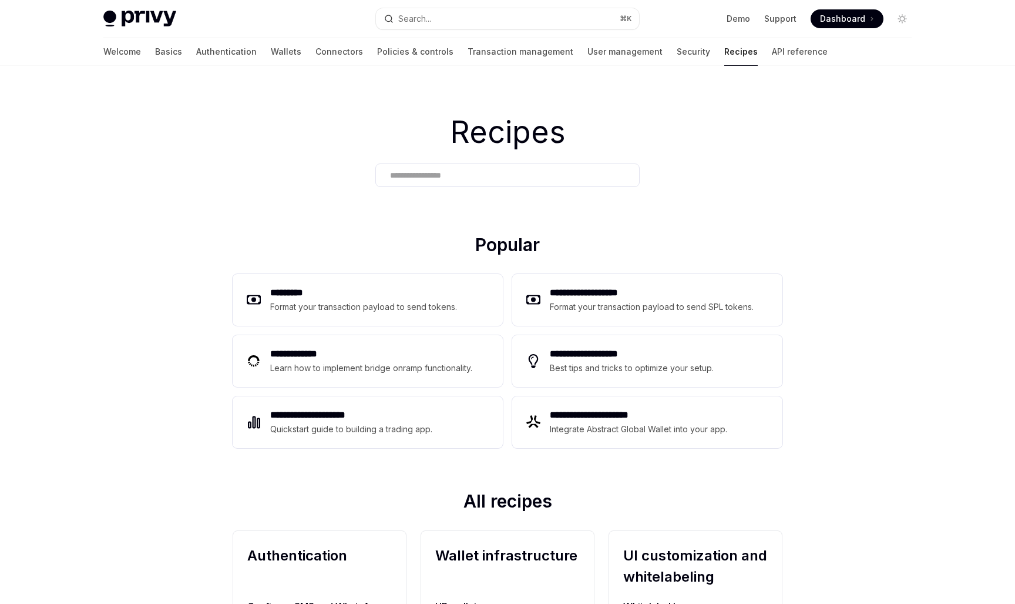
click at [752, 55] on div "Welcome Basics Authentication Wallets Connectors Policies & controls Transactio…" at bounding box center [507, 52] width 865 height 28
click at [772, 49] on link "API reference" at bounding box center [800, 52] width 56 height 28
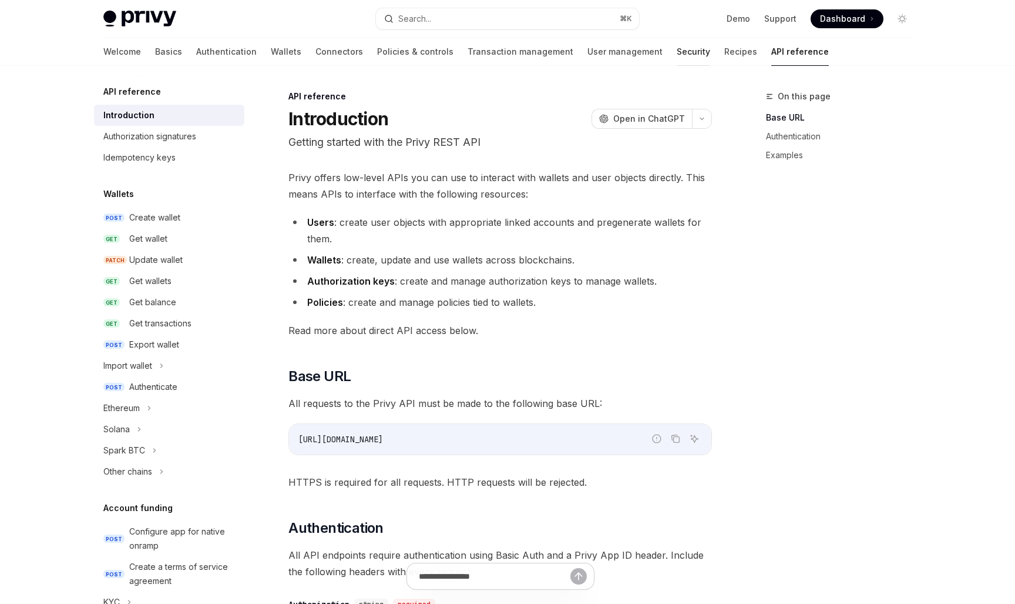
click at [677, 61] on link "Security" at bounding box center [693, 52] width 33 height 28
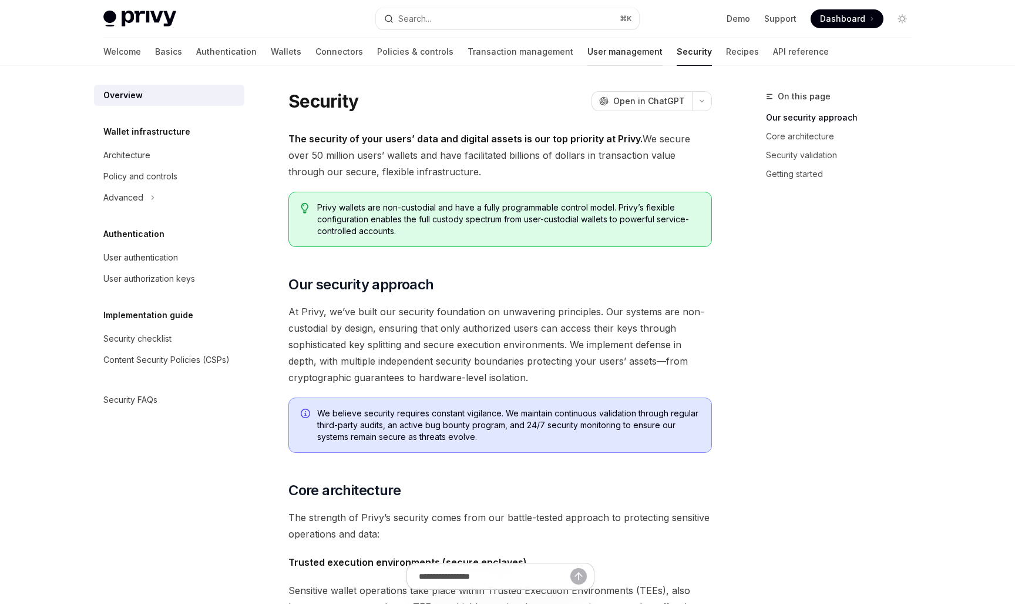
click at [588, 49] on link "User management" at bounding box center [625, 52] width 75 height 28
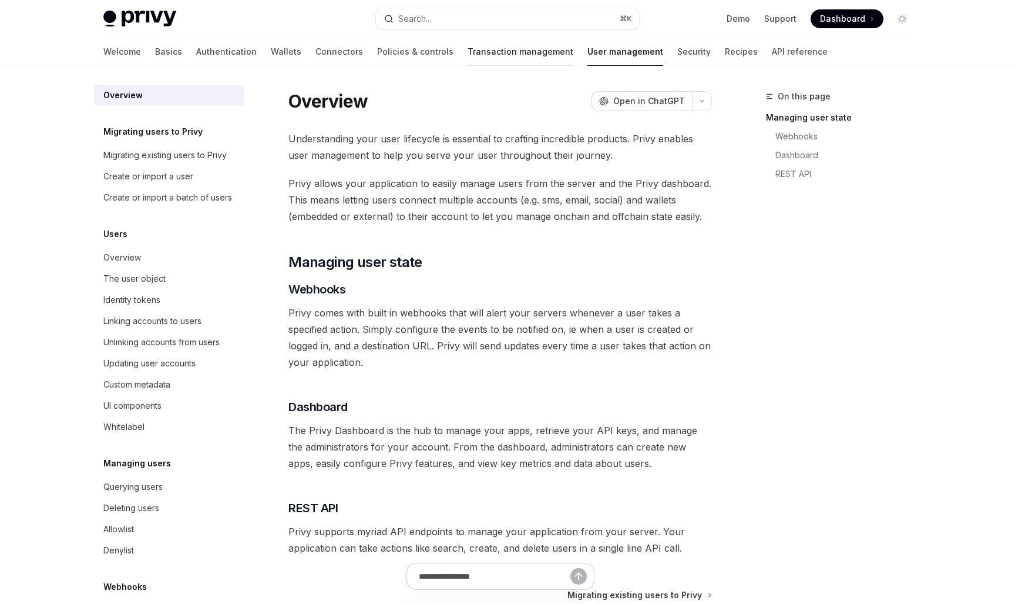
click at [470, 51] on link "Transaction management" at bounding box center [521, 52] width 106 height 28
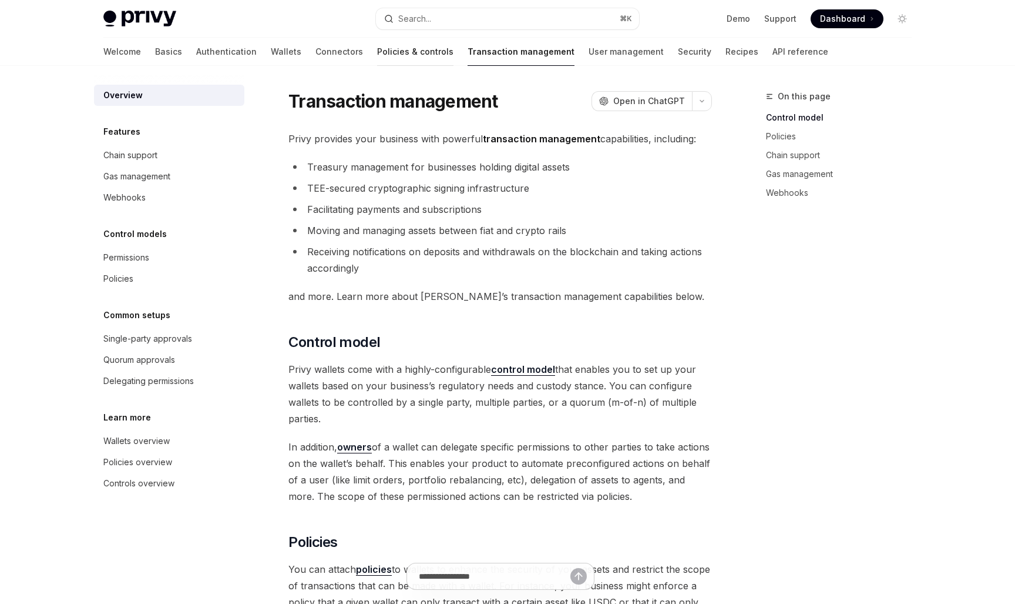
click at [377, 46] on link "Policies & controls" at bounding box center [415, 52] width 76 height 28
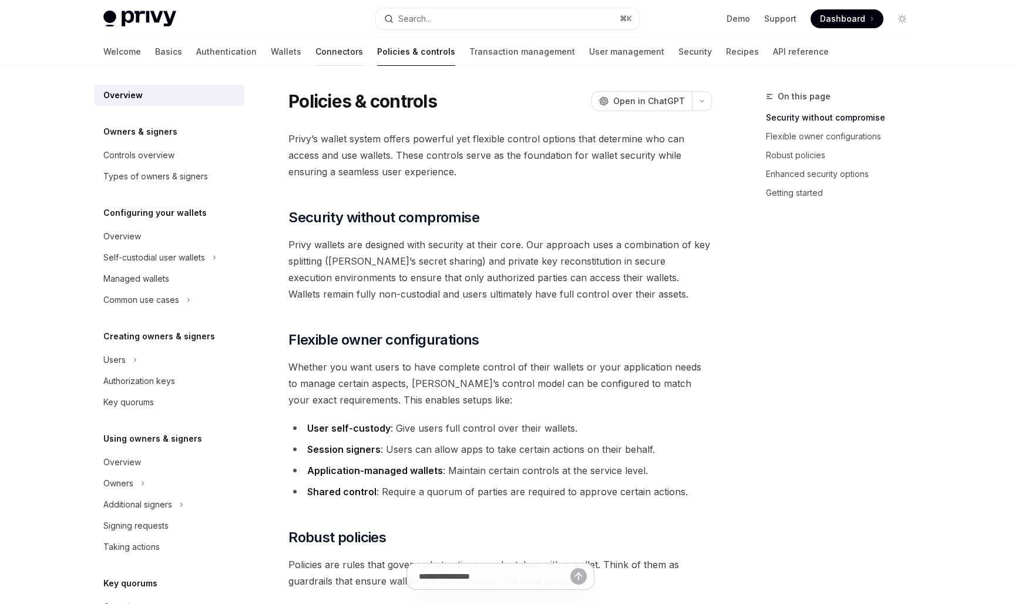
click at [316, 53] on link "Connectors" at bounding box center [340, 52] width 48 height 28
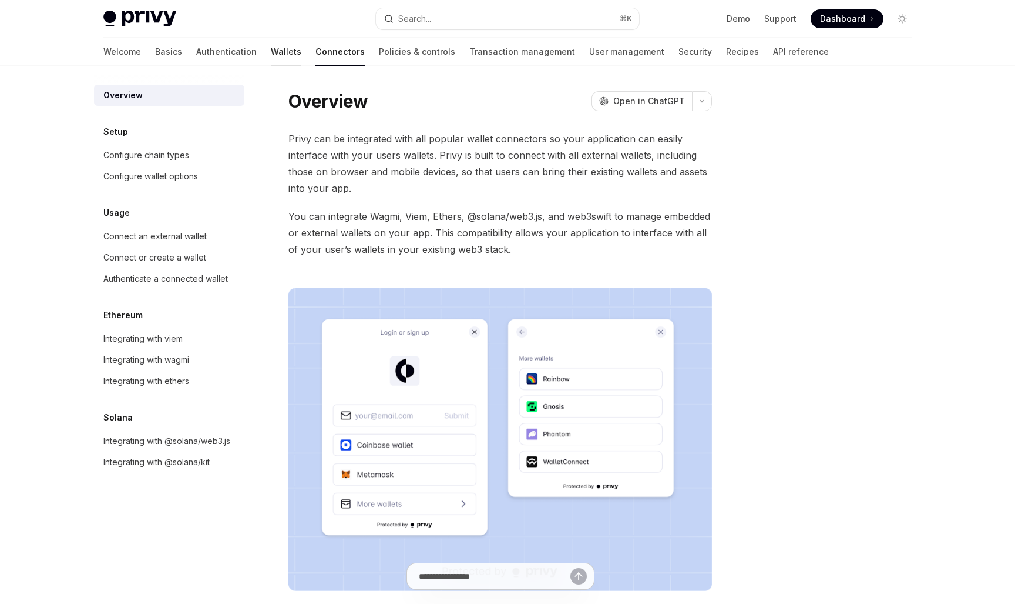
click at [271, 52] on link "Wallets" at bounding box center [286, 52] width 31 height 28
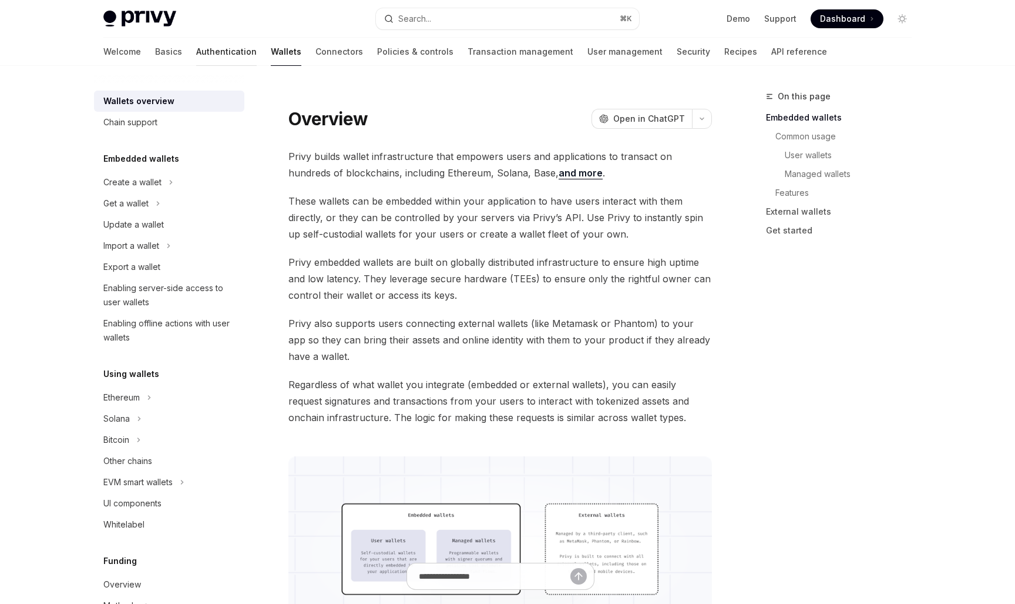
click at [196, 54] on link "Authentication" at bounding box center [226, 52] width 61 height 28
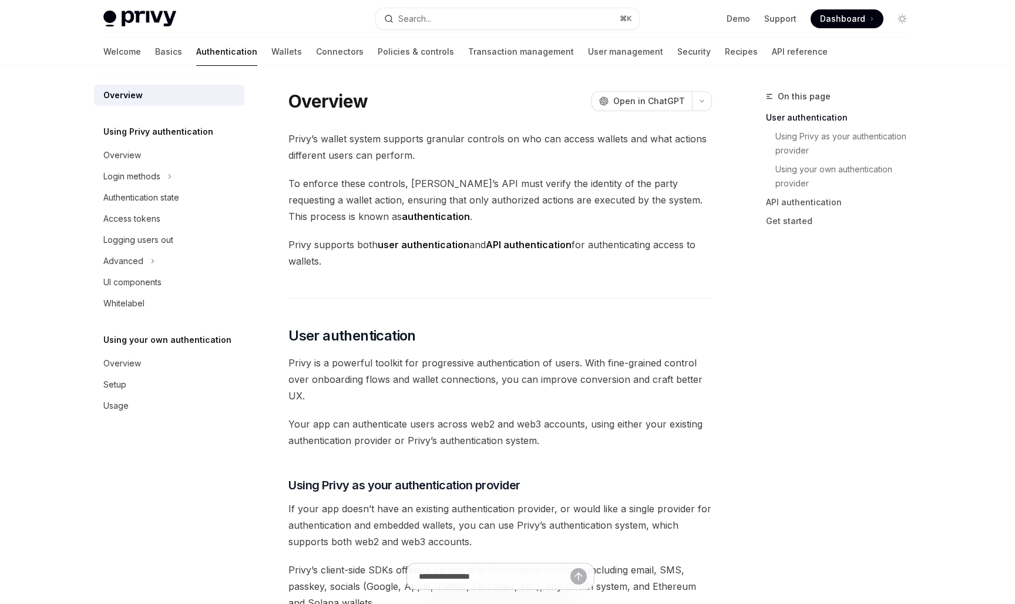
click at [117, 37] on div "Privy Docs home page Search... ⌘ K Demo Support Dashboard Dashboard Search..." at bounding box center [507, 19] width 809 height 38
click at [155, 49] on link "Basics" at bounding box center [168, 52] width 27 height 28
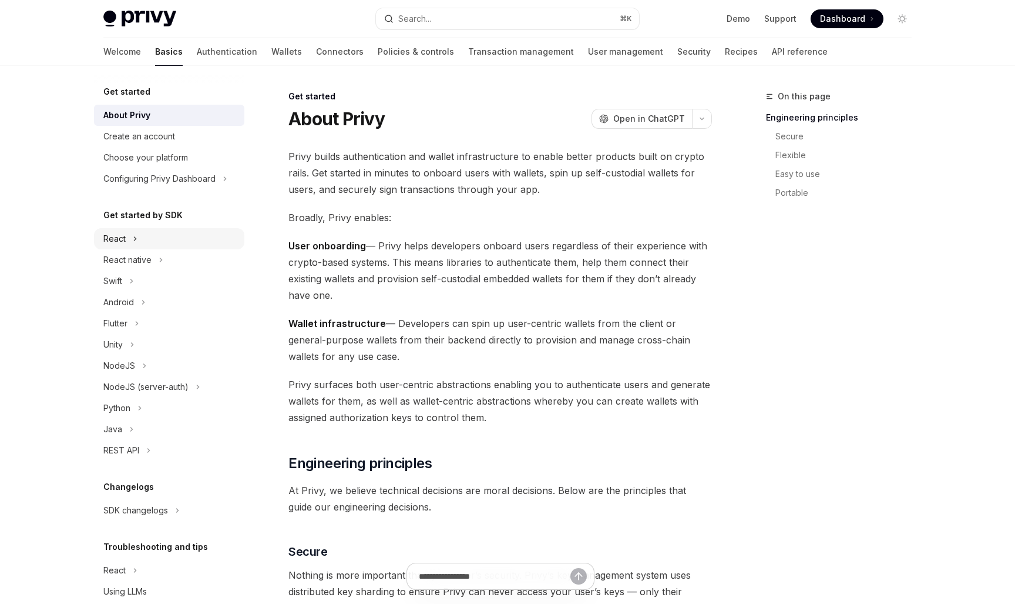
click at [157, 245] on button "React" at bounding box center [169, 238] width 150 height 21
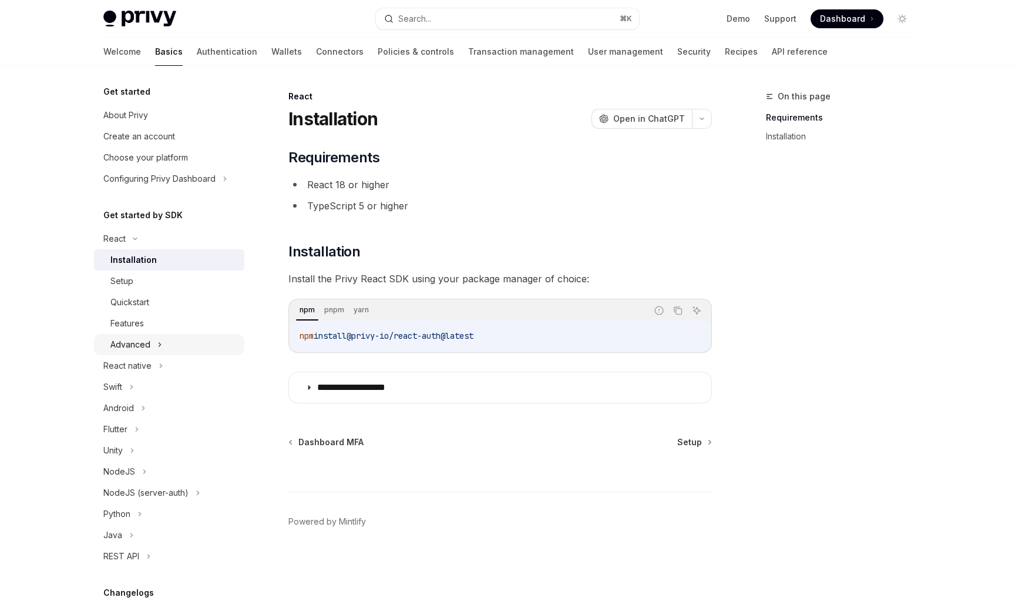
click at [159, 339] on icon at bounding box center [159, 344] width 5 height 14
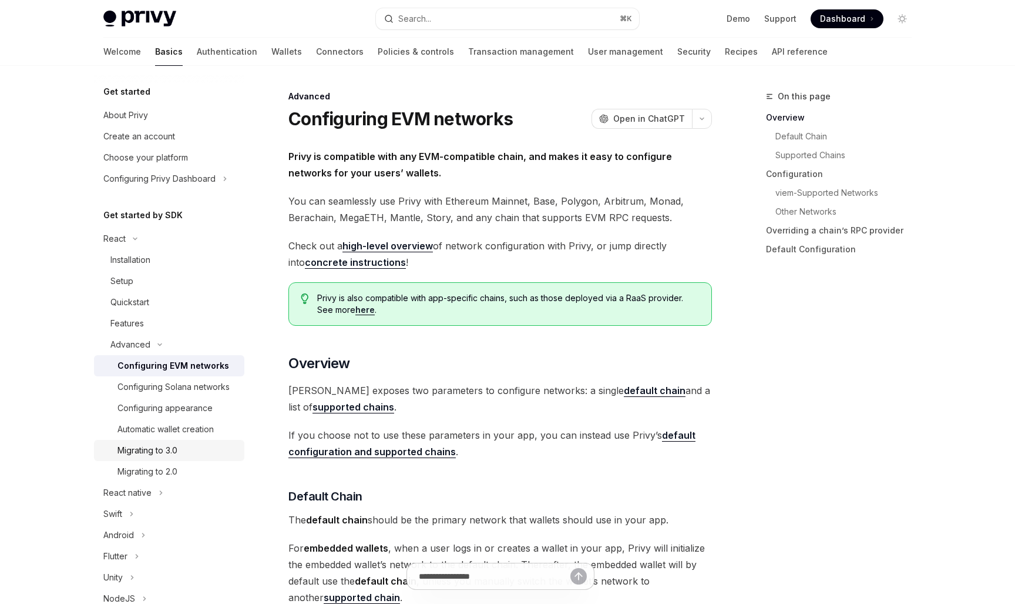
click at [176, 442] on link "Migrating to 3.0" at bounding box center [169, 450] width 150 height 21
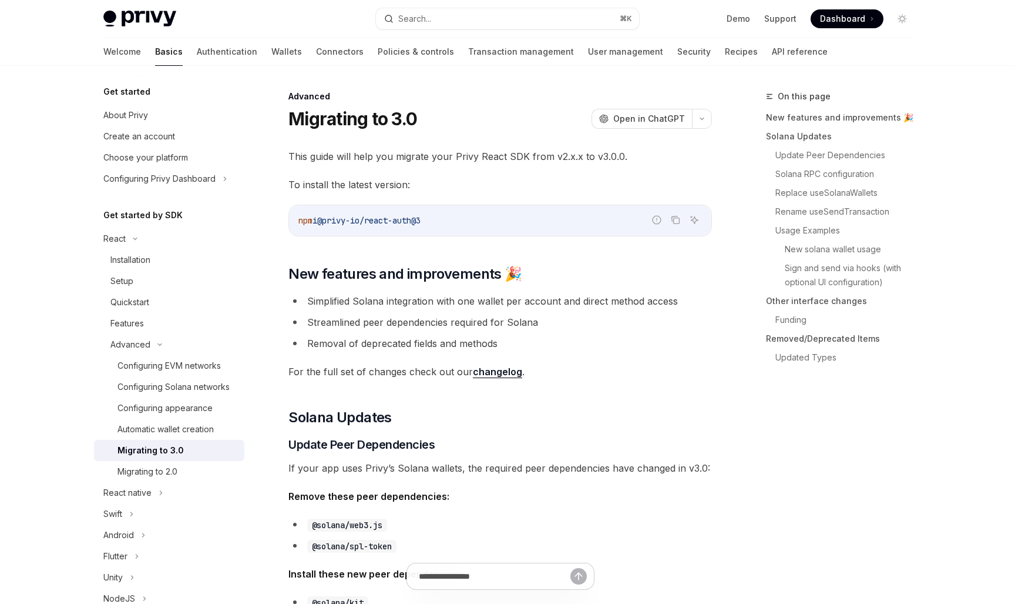
type textarea "*"
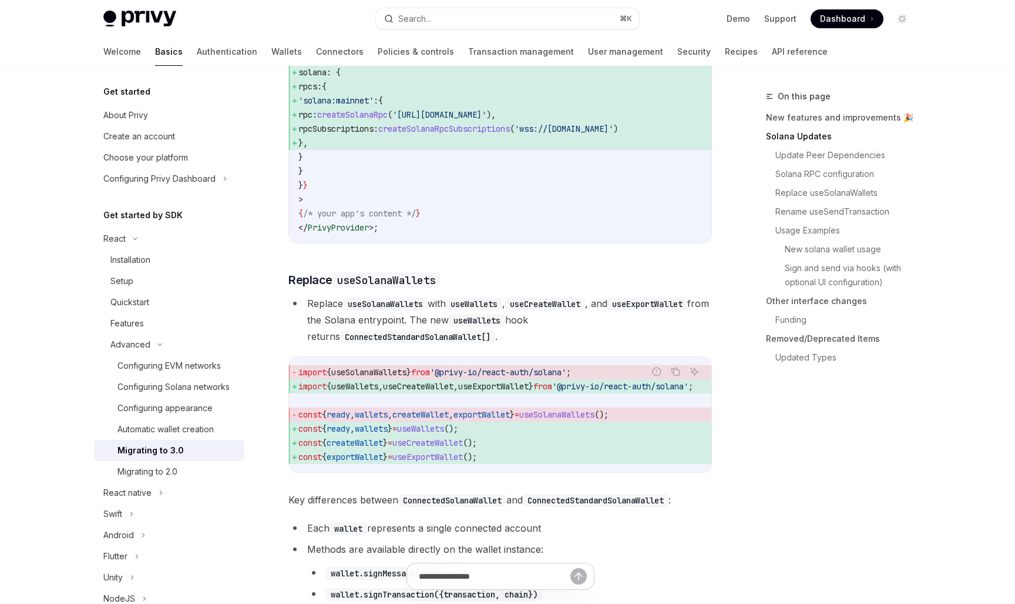
scroll to position [917, 0]
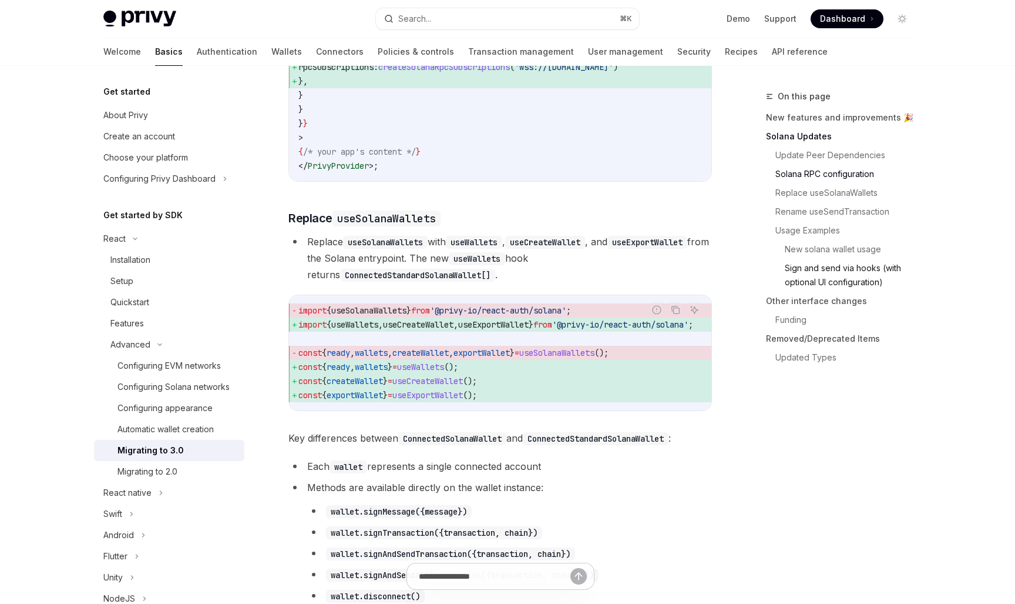
click at [834, 264] on link "Sign and send via hooks (with optional UI configuration)" at bounding box center [843, 275] width 155 height 33
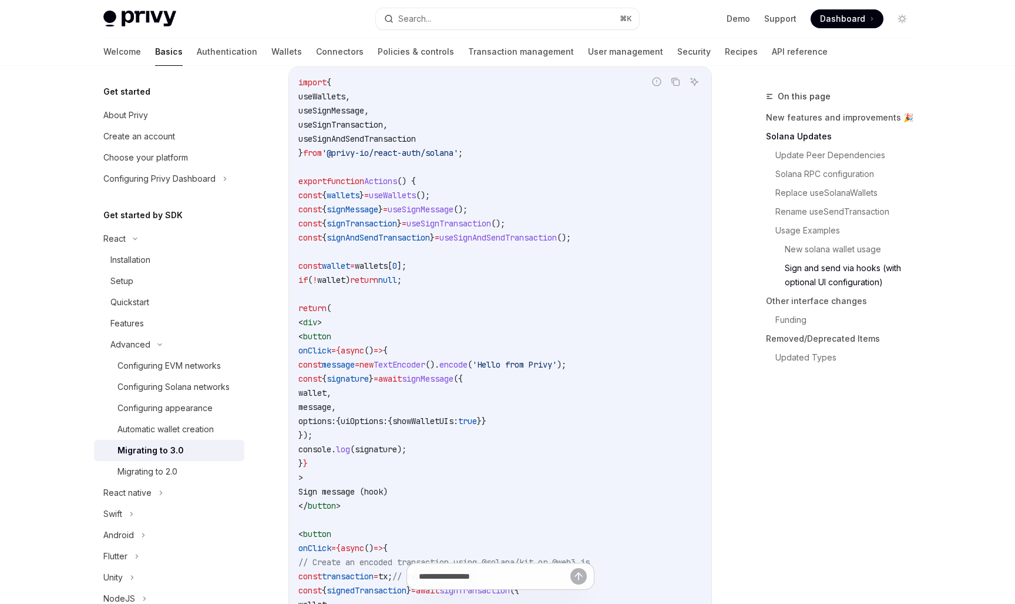
scroll to position [2547, 0]
click at [360, 214] on span "signMessage" at bounding box center [353, 209] width 52 height 11
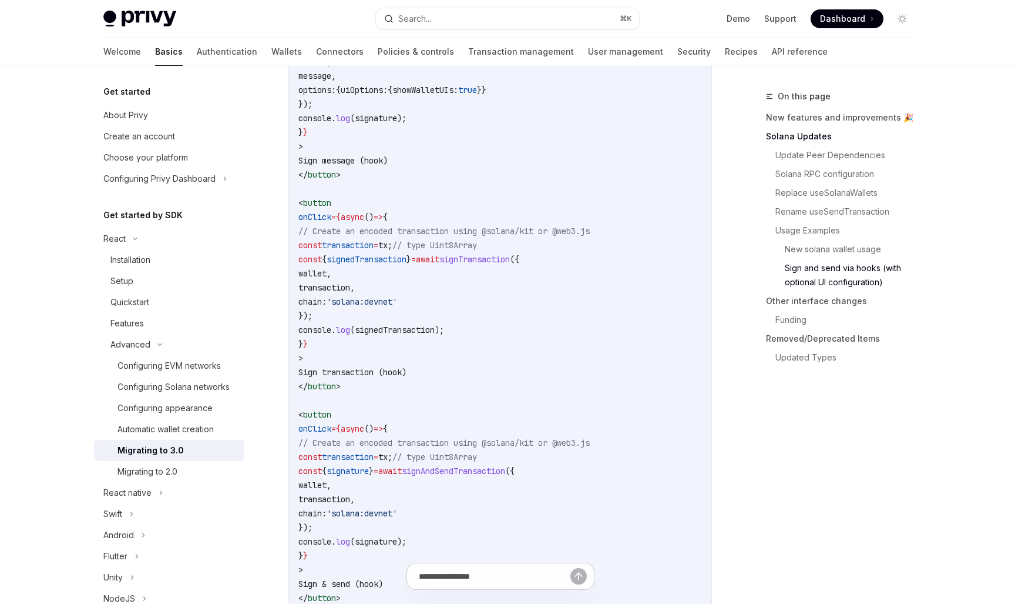
scroll to position [2881, 0]
click at [407, 262] on span "signedTransaction" at bounding box center [367, 257] width 80 height 11
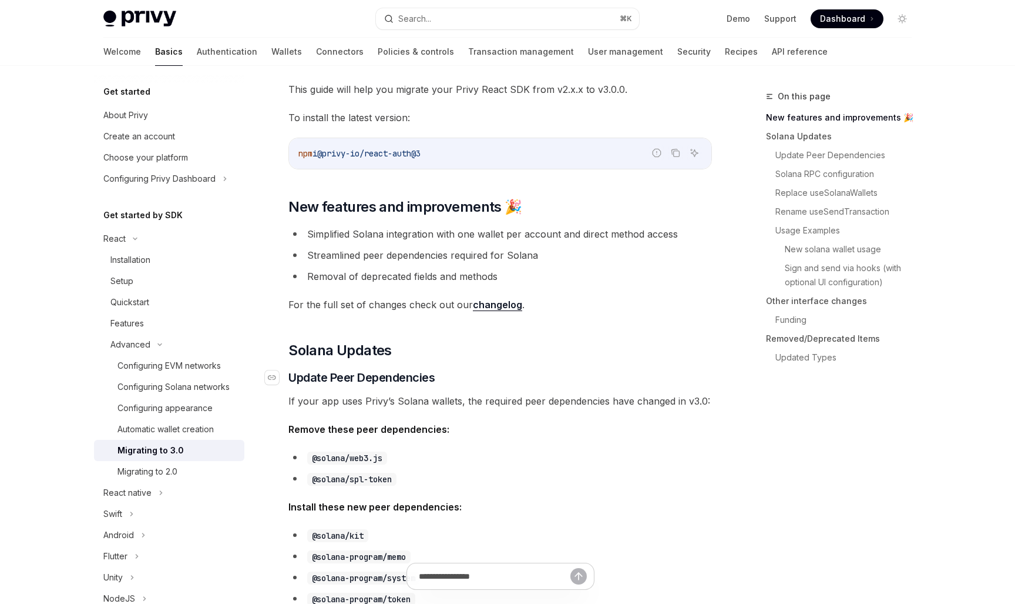
scroll to position [0, 0]
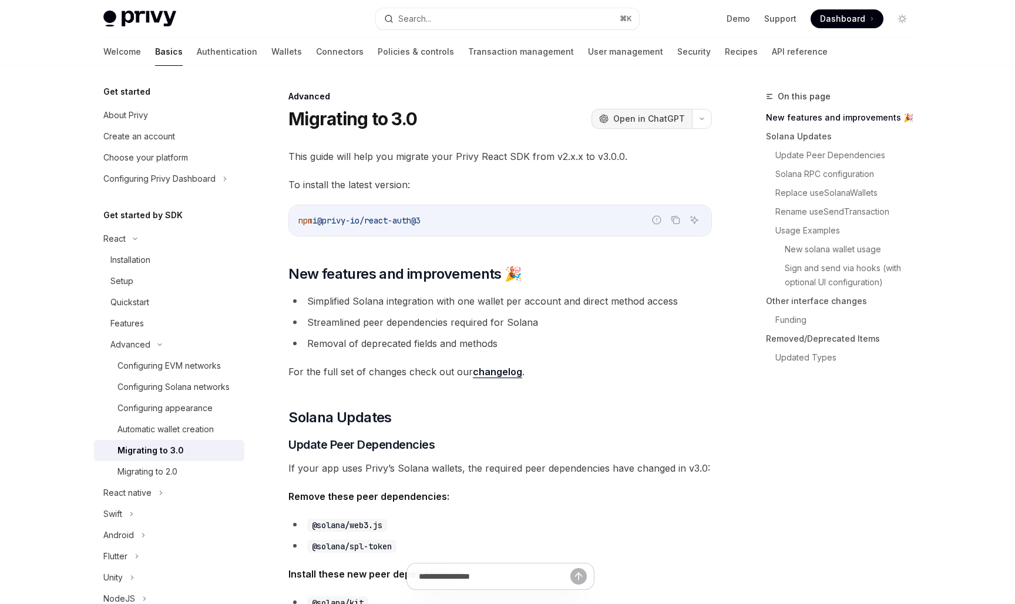
click at [663, 123] on span "Open in ChatGPT" at bounding box center [650, 119] width 72 height 12
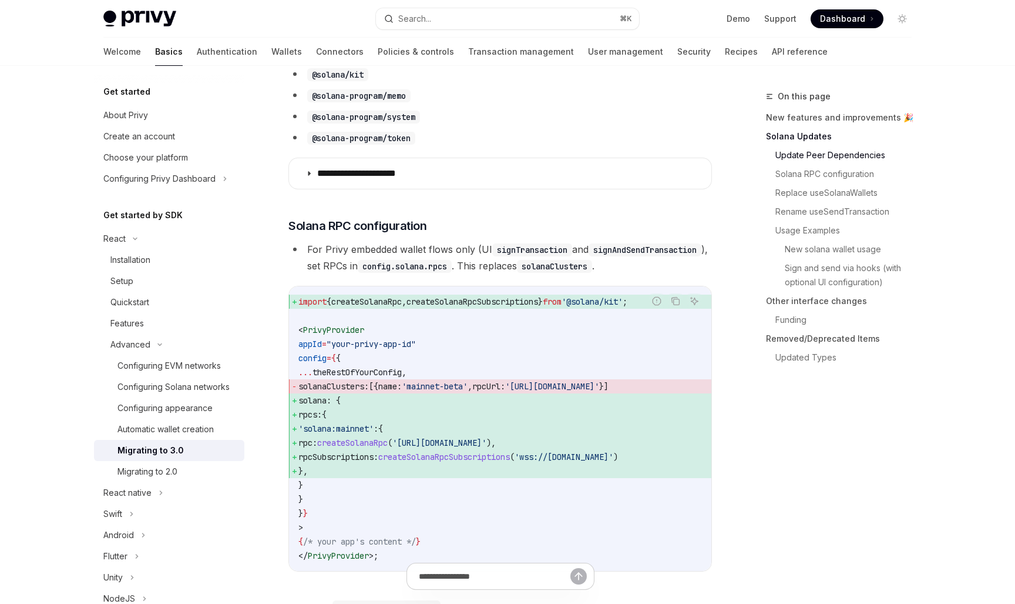
scroll to position [529, 0]
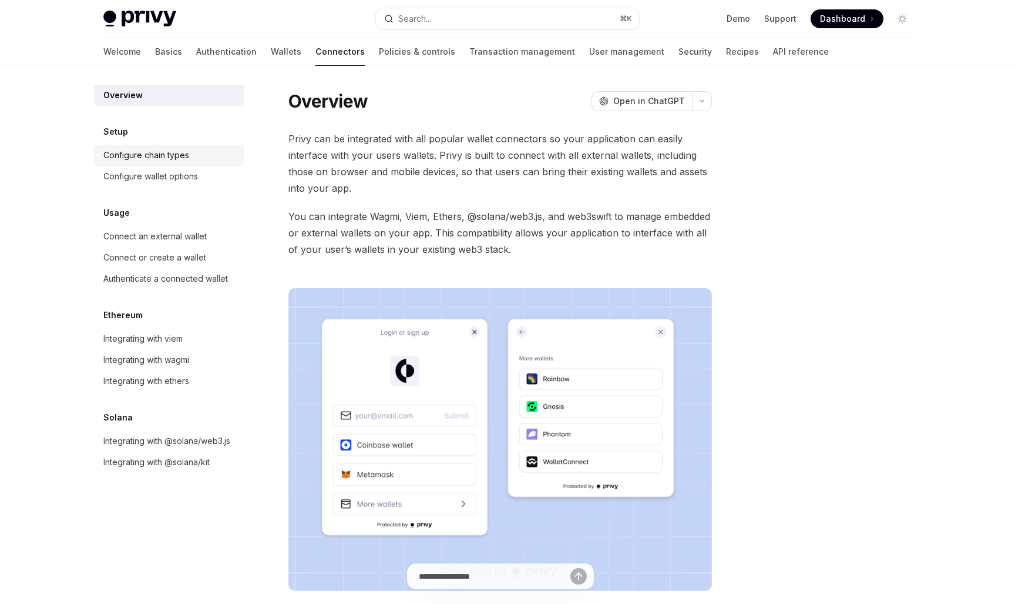
click at [185, 155] on div "Configure chain types" at bounding box center [146, 155] width 86 height 14
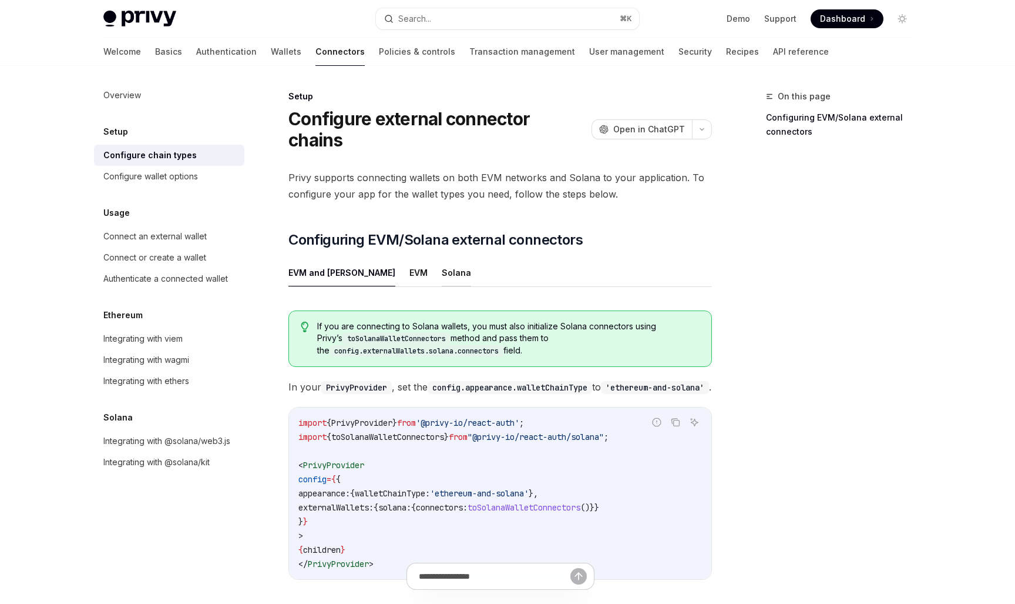
click at [442, 259] on button "Solana" at bounding box center [456, 273] width 29 height 28
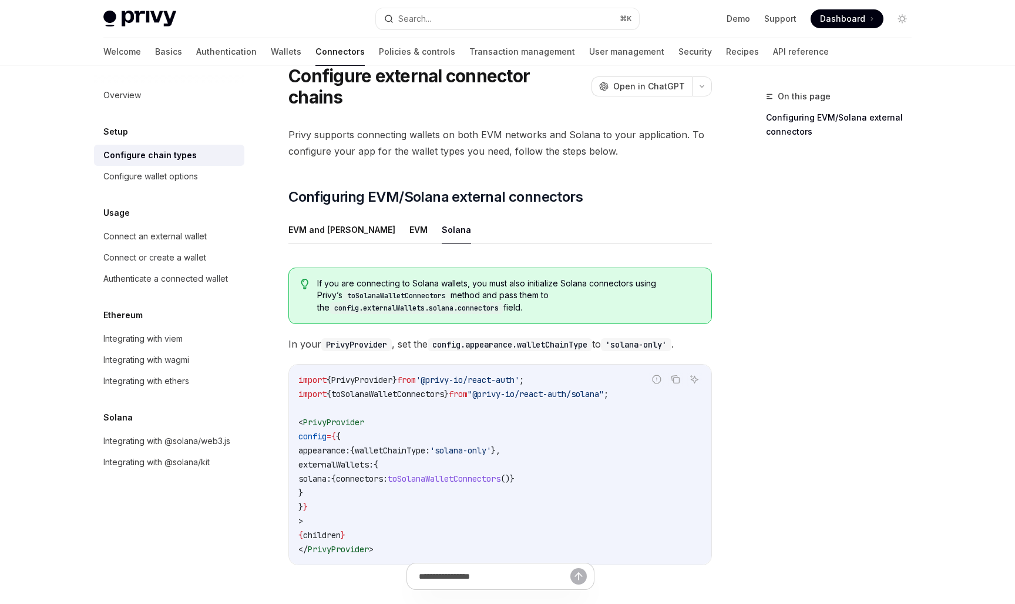
scroll to position [66, 0]
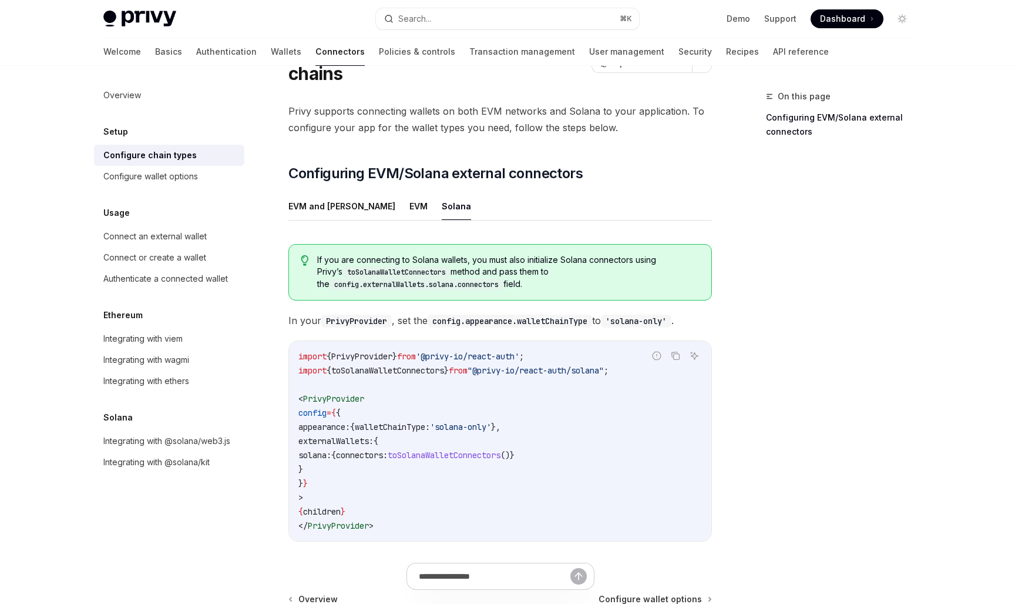
click at [401, 421] on span "walletChainType:" at bounding box center [392, 426] width 75 height 11
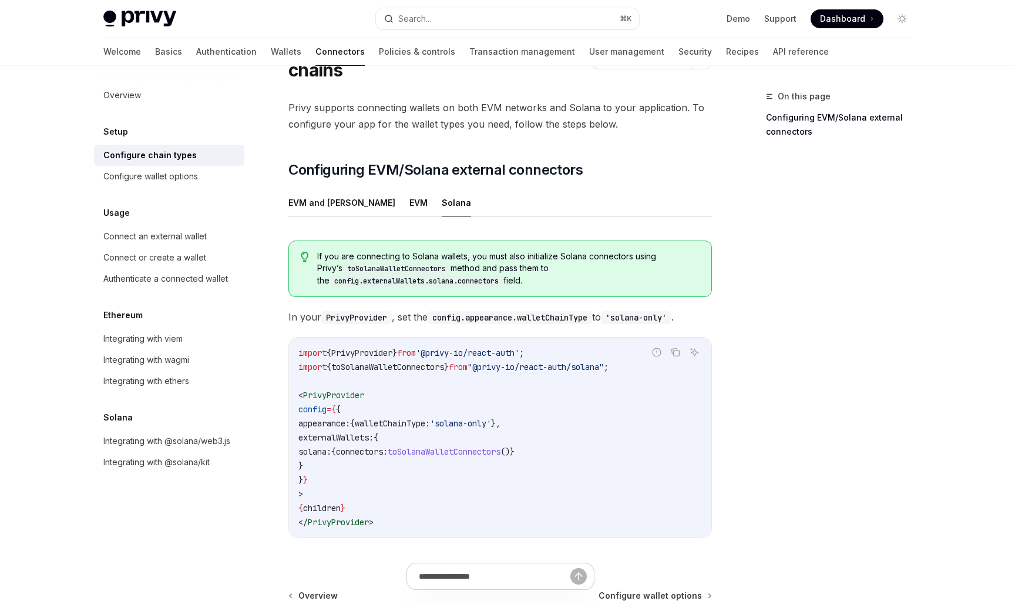
click at [444, 361] on span "toSolanaWalletConnectors" at bounding box center [387, 366] width 113 height 11
copy code "import { toSolanaWalletConnectors } from "@privy-io/react-auth/solana" ;"
click at [441, 396] on code "import { PrivyProvider } from '@privy-io/react-auth' ; import { toSolanaWalletC…" at bounding box center [501, 437] width 404 height 183
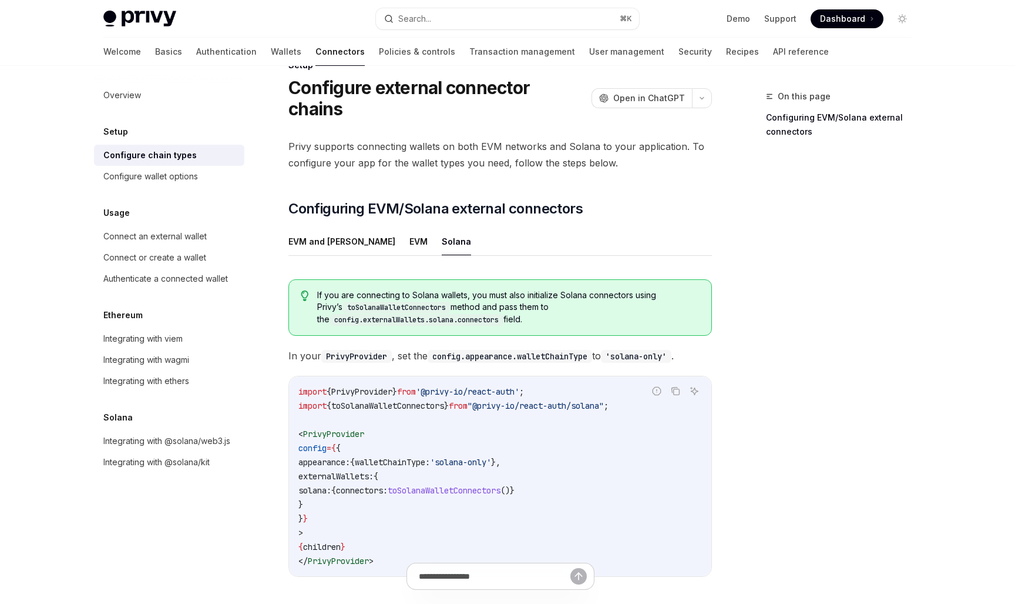
scroll to position [0, 0]
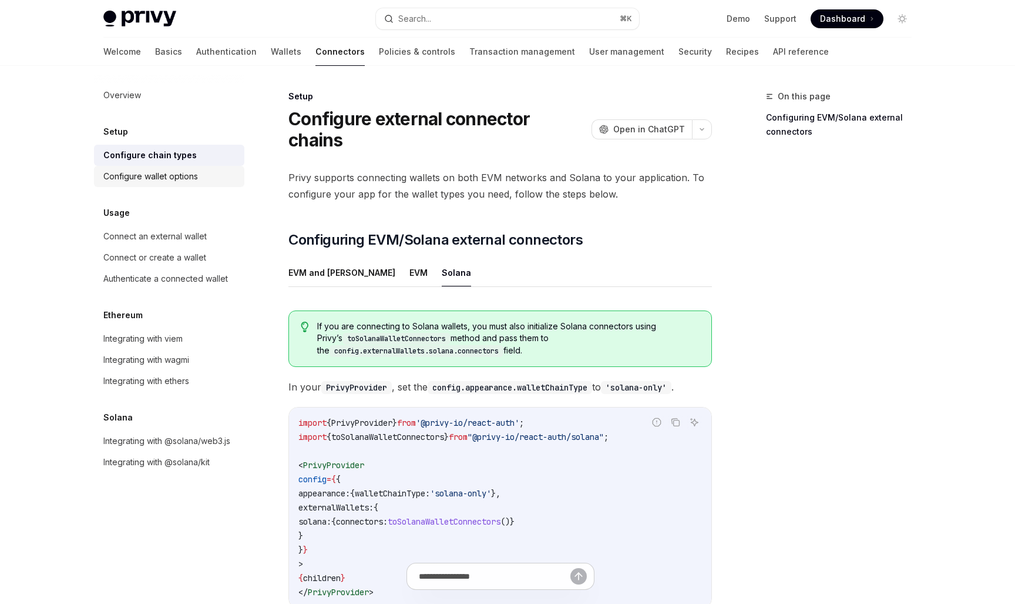
click at [195, 181] on div "Configure wallet options" at bounding box center [150, 176] width 95 height 14
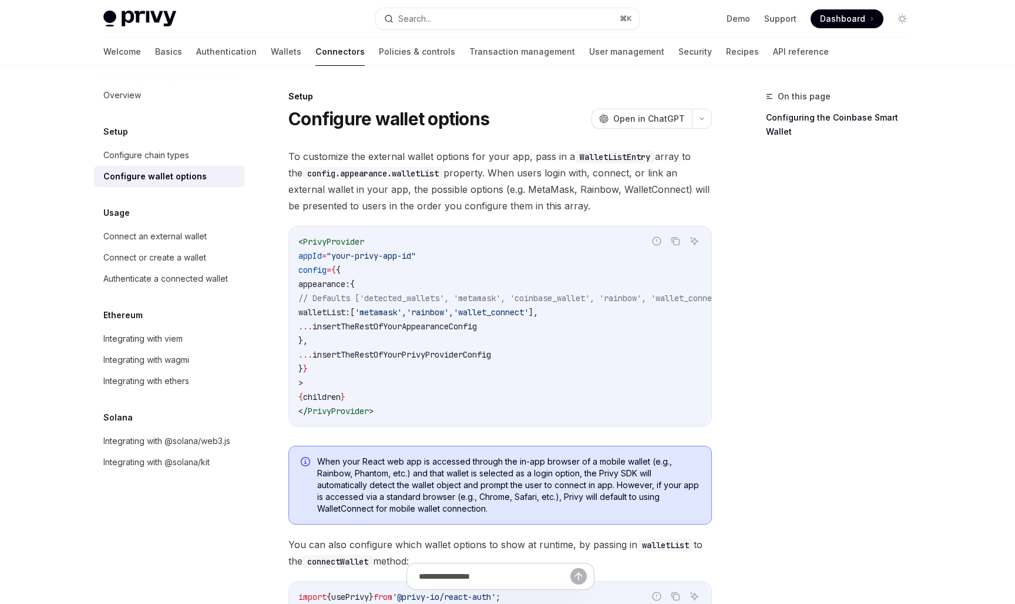
click at [350, 314] on span "walletList:" at bounding box center [325, 312] width 52 height 11
click at [350, 313] on span "walletList:" at bounding box center [325, 312] width 52 height 11
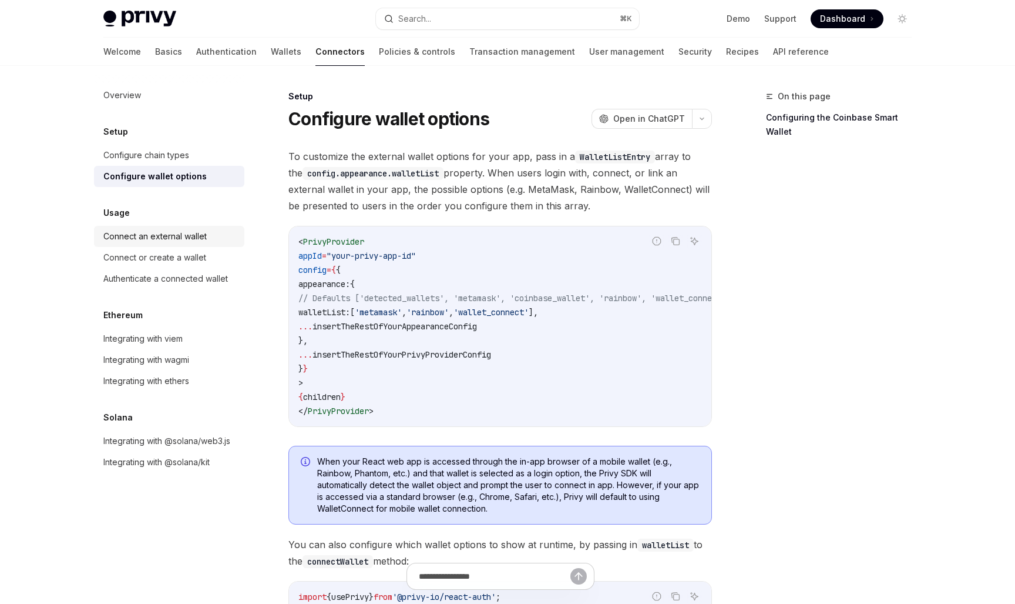
click at [177, 233] on div "Connect an external wallet" at bounding box center [154, 236] width 103 height 14
type textarea "*"
